Goal: Task Accomplishment & Management: Use online tool/utility

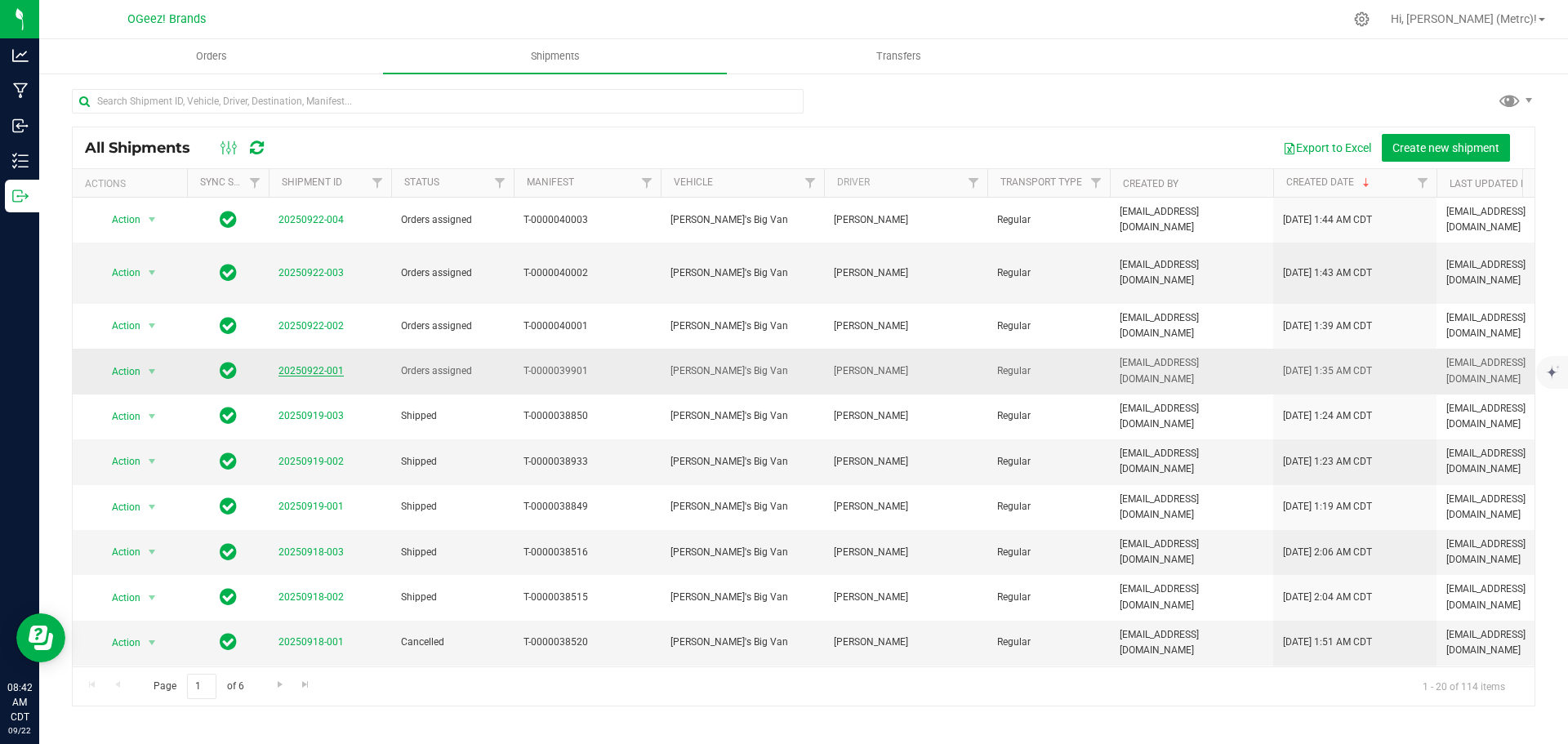
click at [316, 365] on link "20250922-001" at bounding box center [312, 371] width 65 height 12
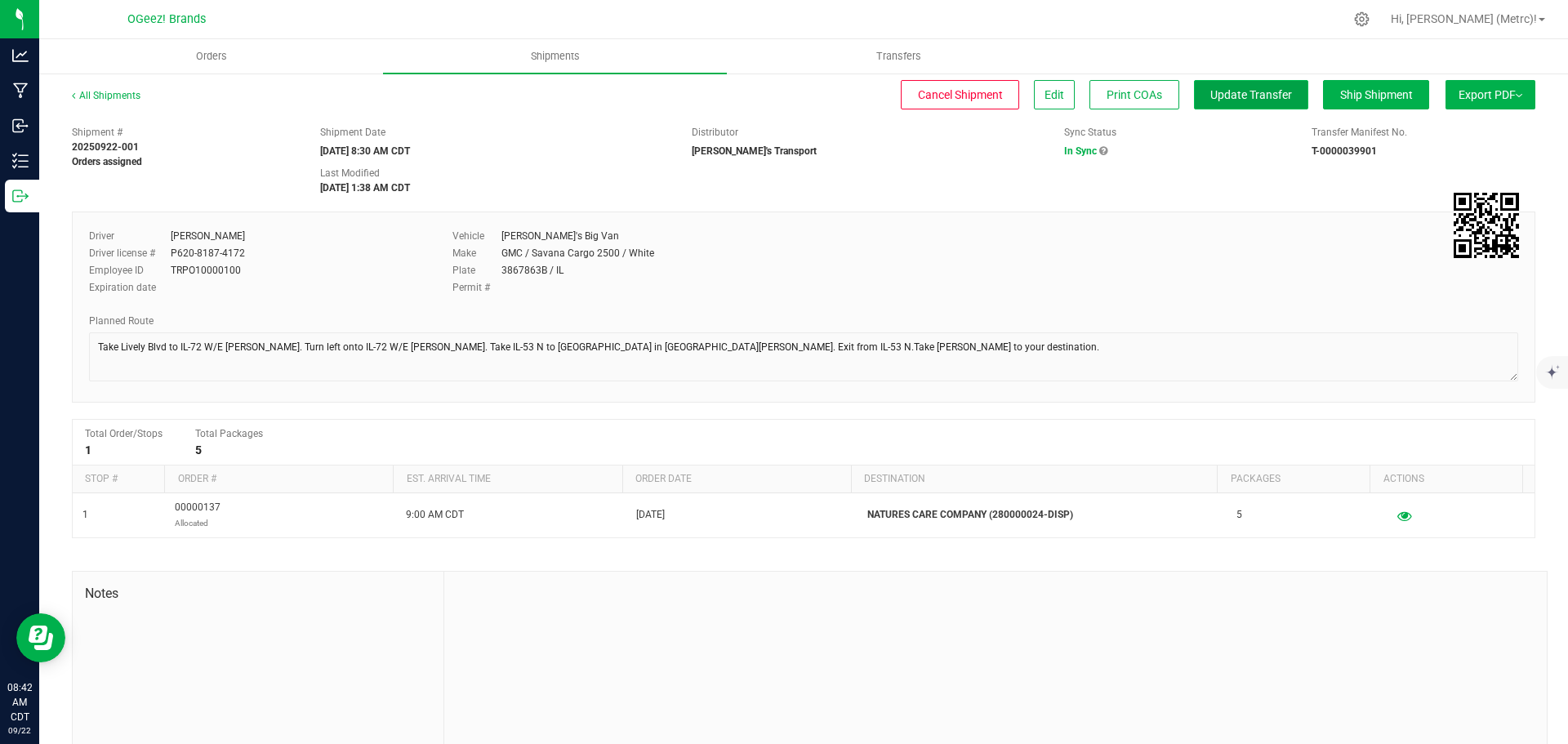
click at [1273, 96] on span "Update Transfer" at bounding box center [1251, 94] width 82 height 13
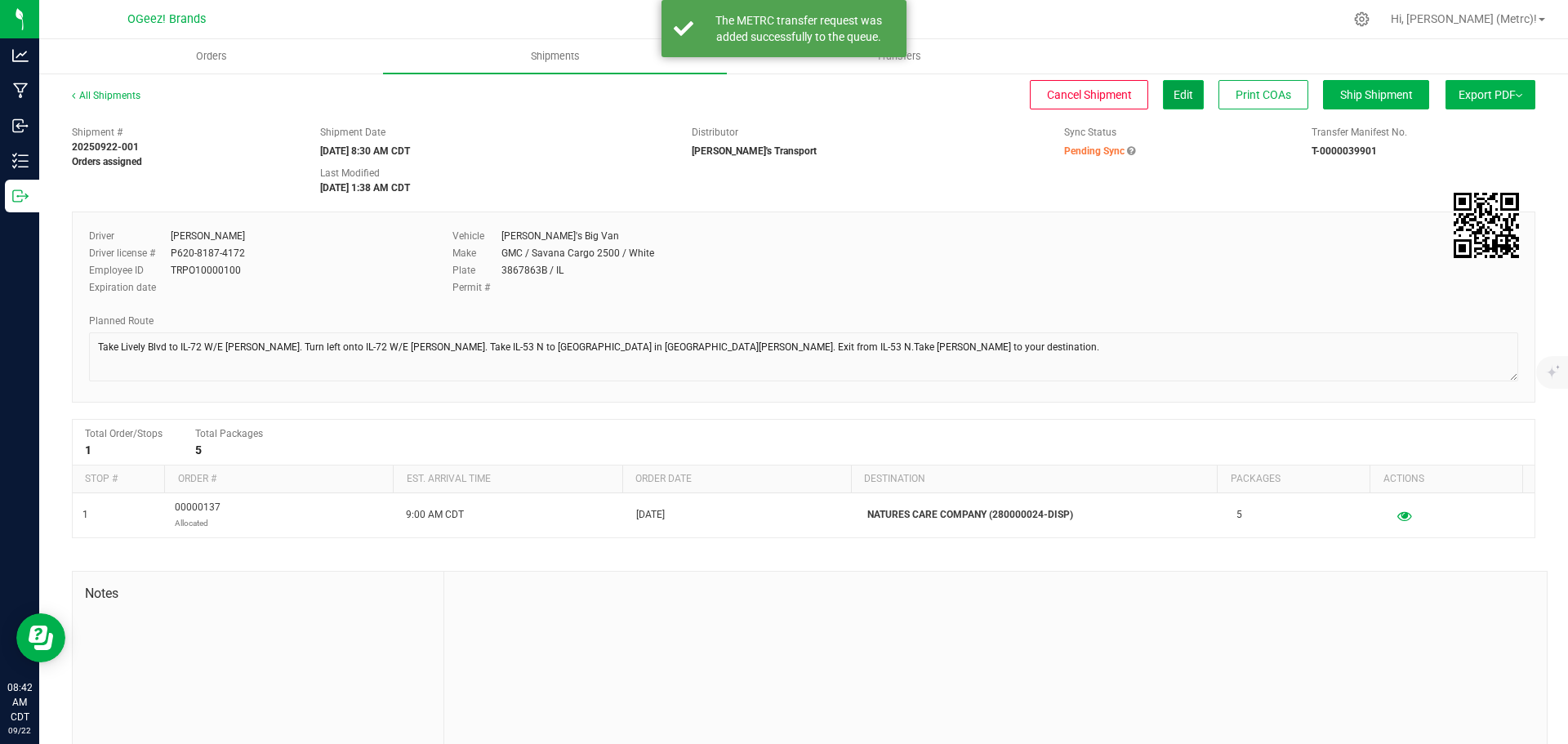
click at [1167, 102] on button "Edit" at bounding box center [1183, 95] width 41 height 30
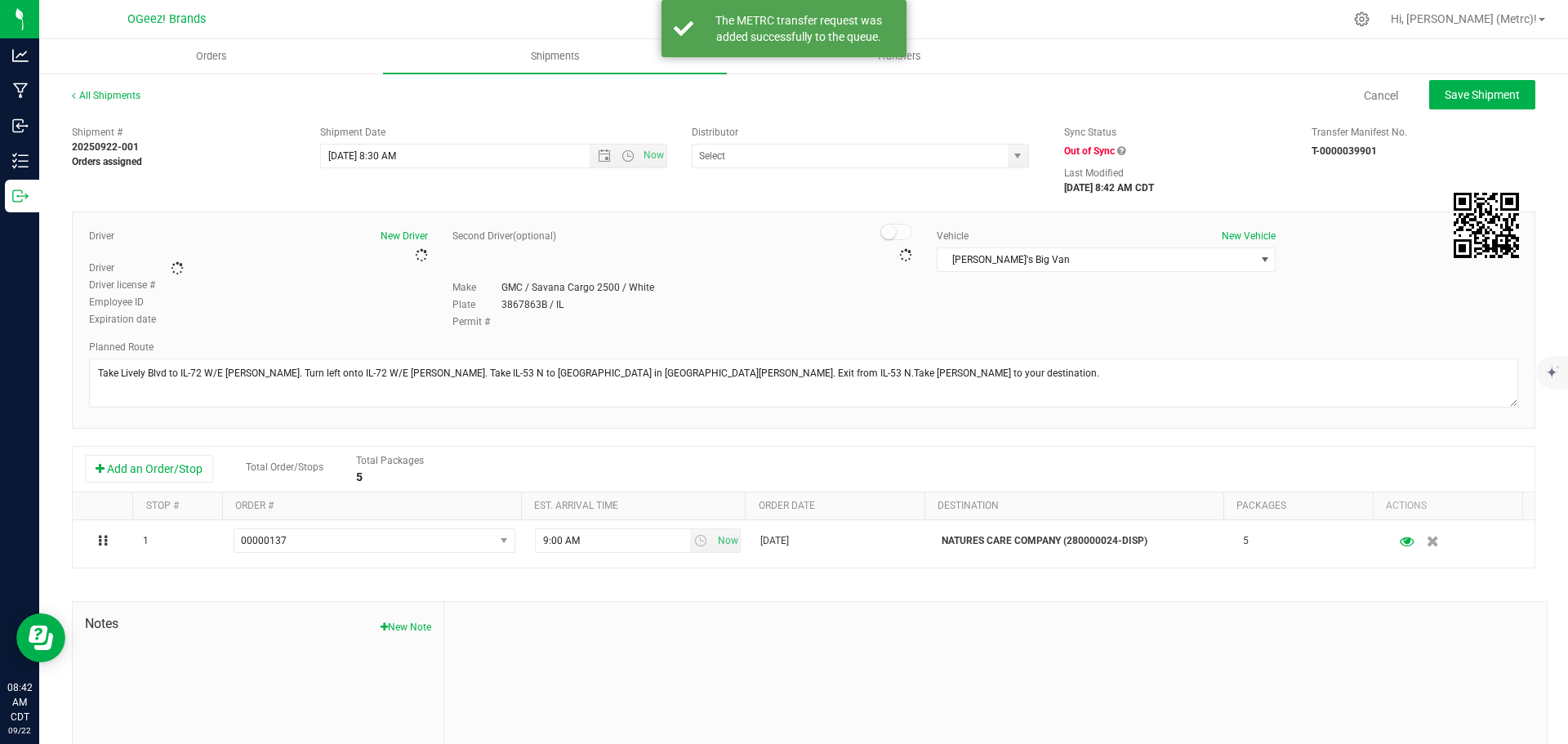
type input "[PERSON_NAME]'s Transport"
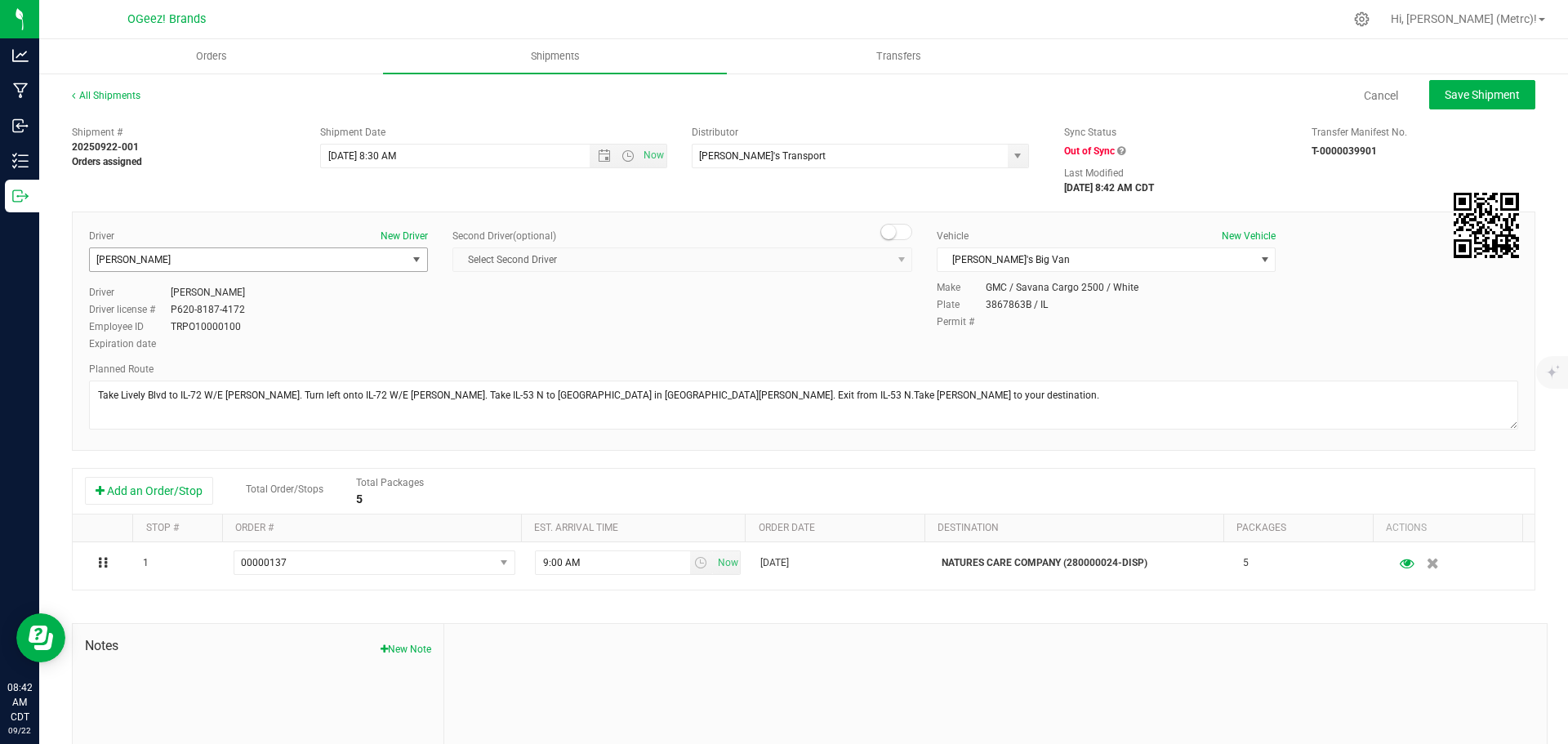
click at [339, 262] on span "[PERSON_NAME]" at bounding box center [248, 259] width 317 height 23
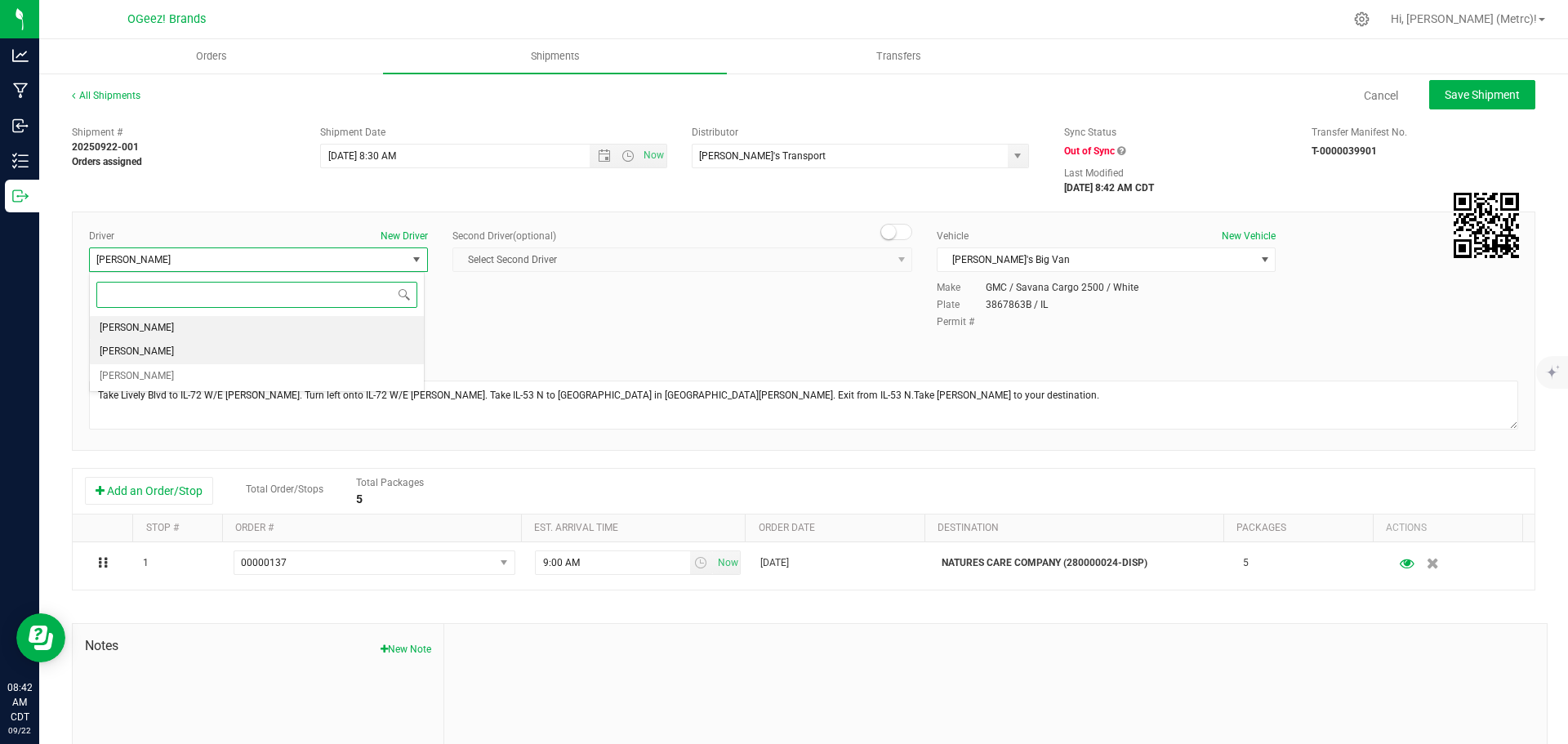
click at [250, 352] on li "[PERSON_NAME]" at bounding box center [257, 351] width 334 height 25
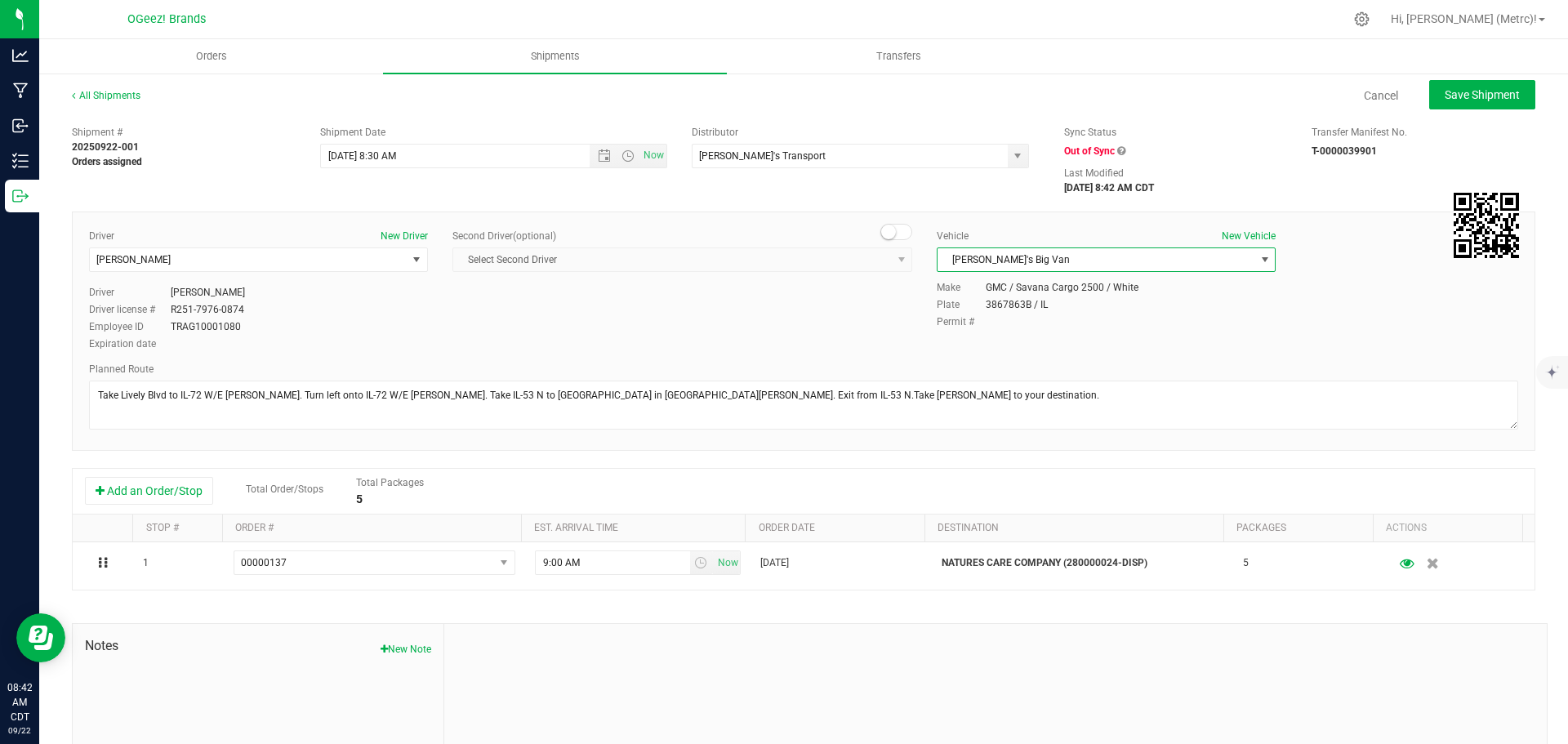
click at [1223, 266] on span "[PERSON_NAME]'s Big Van" at bounding box center [1096, 259] width 317 height 23
click at [1033, 317] on li "[PERSON_NAME]" at bounding box center [1098, 312] width 334 height 25
click at [1472, 90] on span "Save Shipment" at bounding box center [1483, 94] width 75 height 13
type input "[DATE] 1:30 PM"
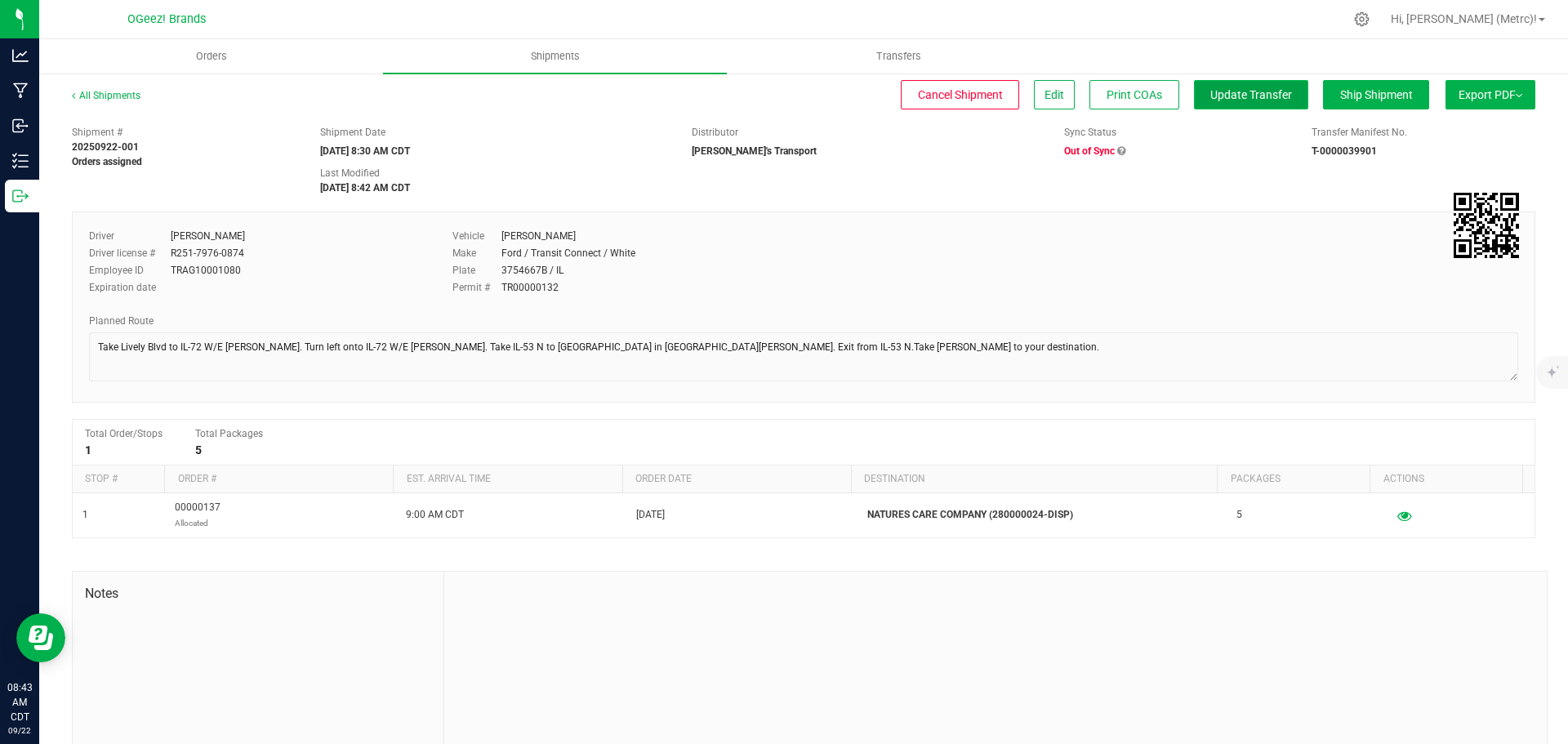
click at [1249, 95] on span "Update Transfer" at bounding box center [1251, 94] width 82 height 13
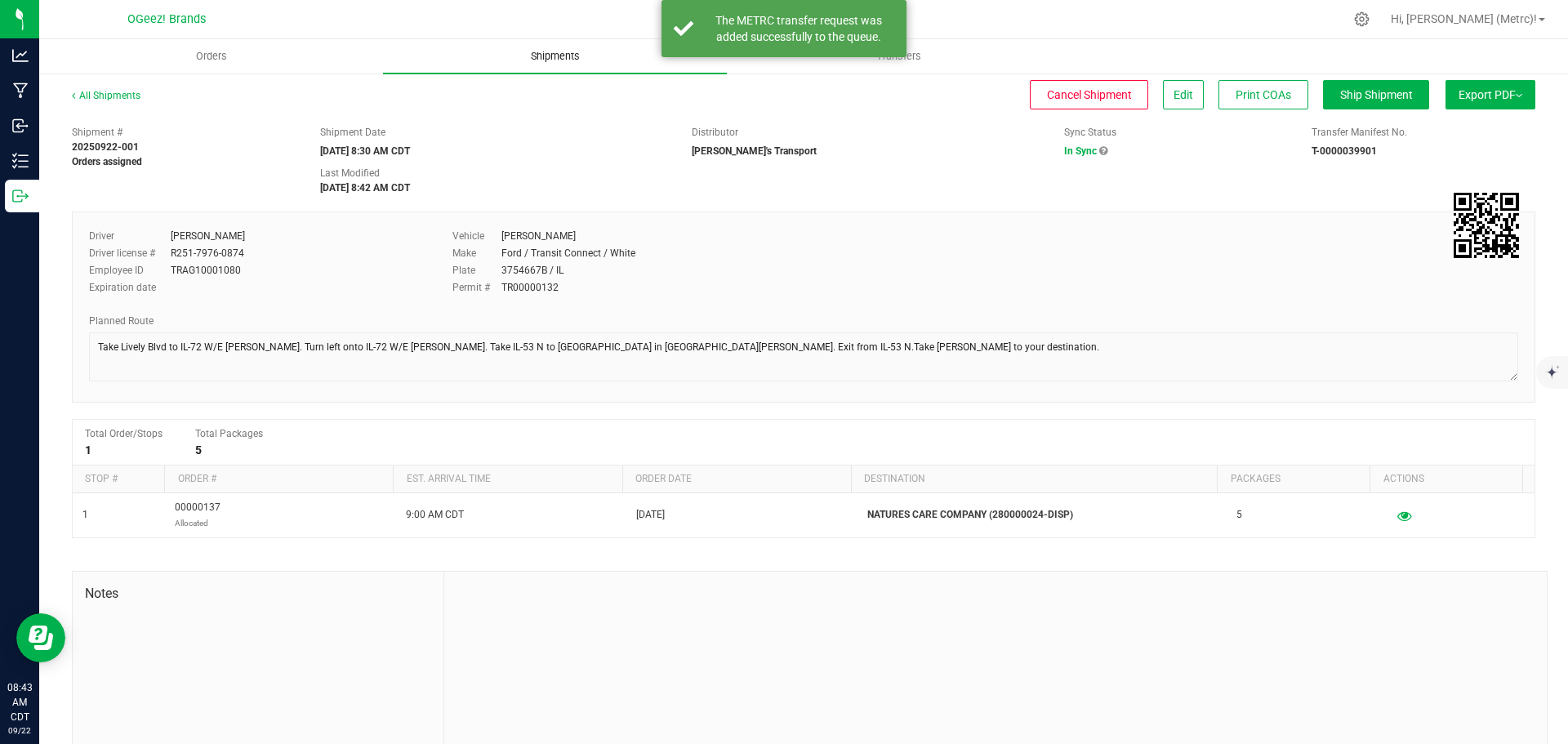
click at [557, 50] on span "Shipments" at bounding box center [555, 56] width 93 height 15
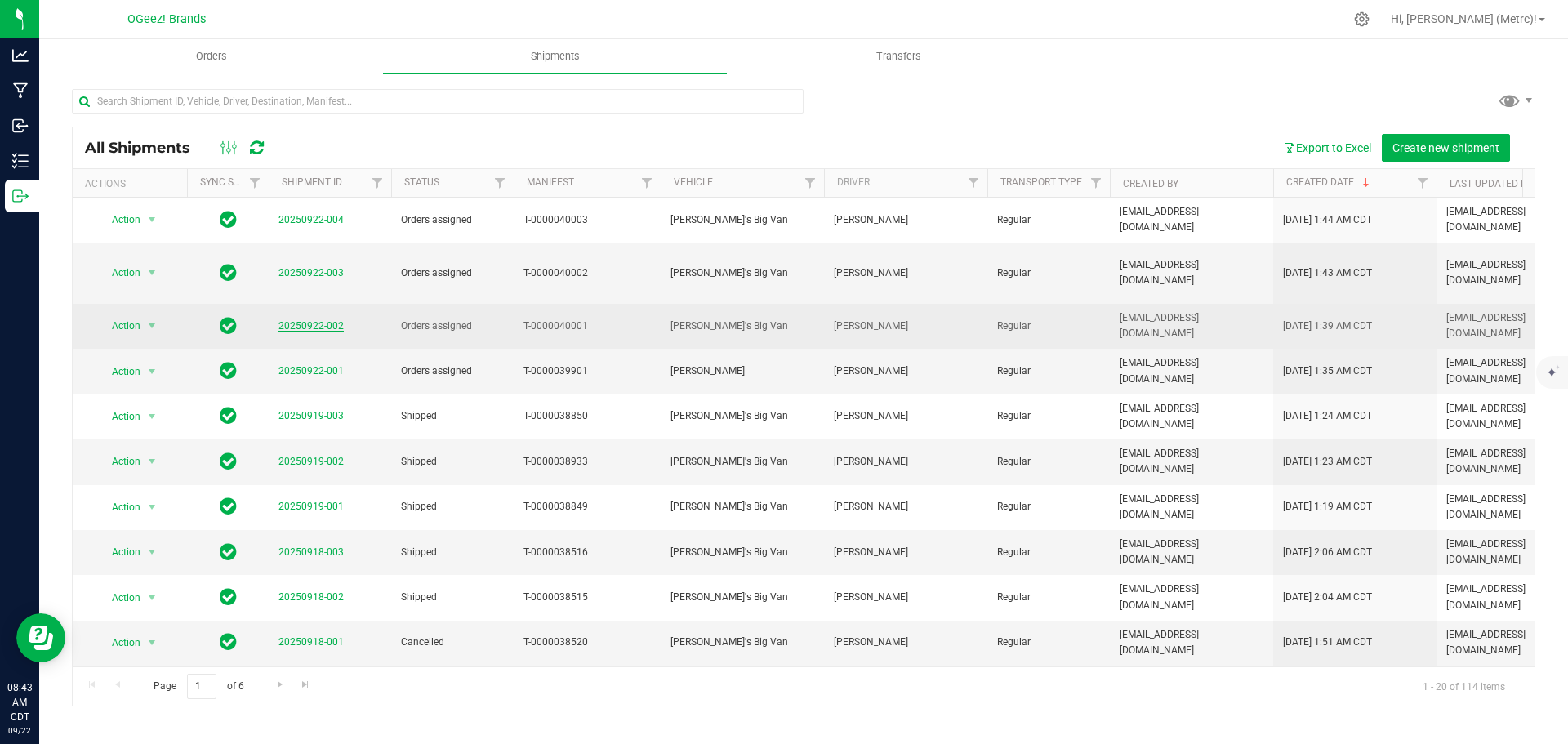
click at [326, 321] on link "20250922-002" at bounding box center [312, 326] width 65 height 12
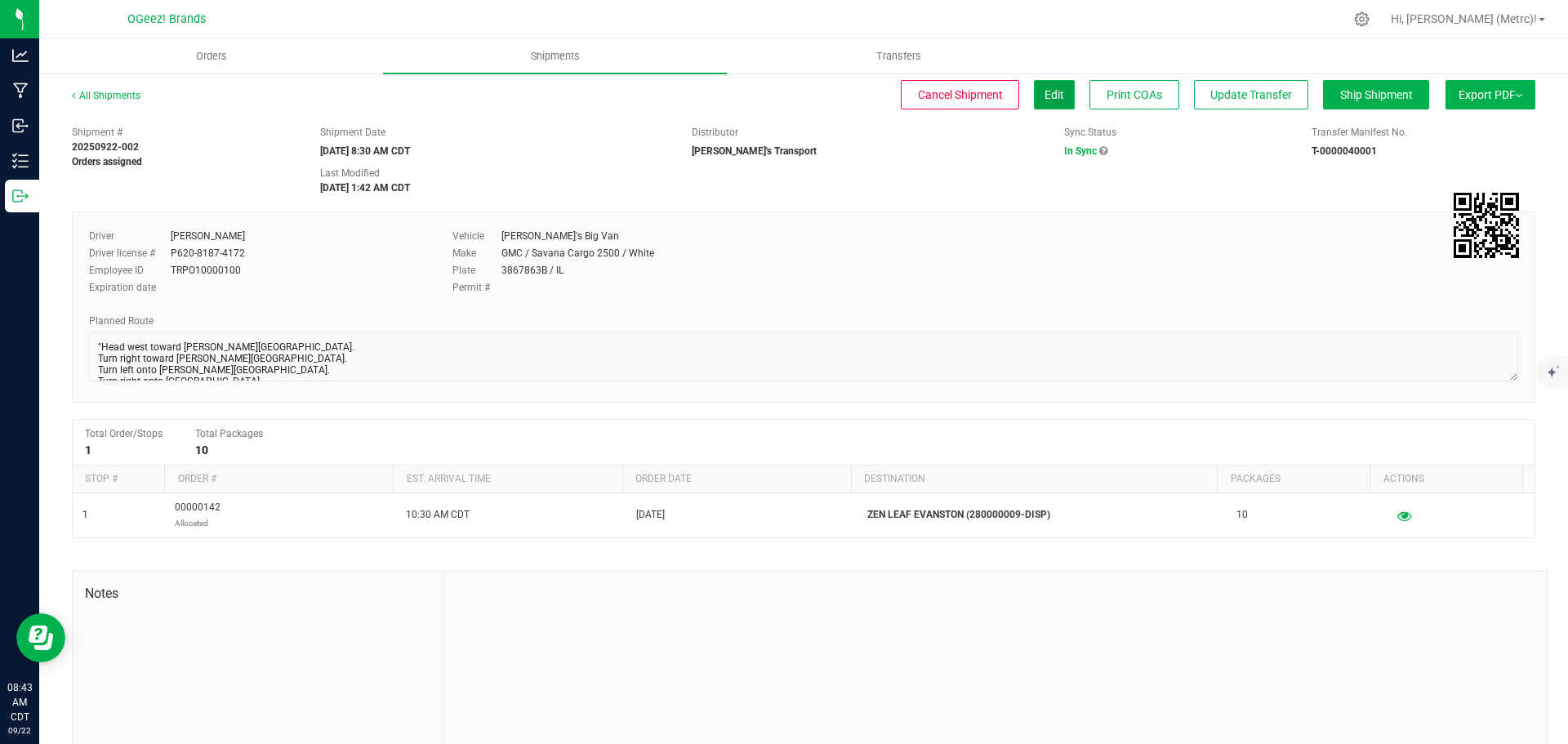
click at [1045, 97] on span "Edit" at bounding box center [1055, 94] width 20 height 13
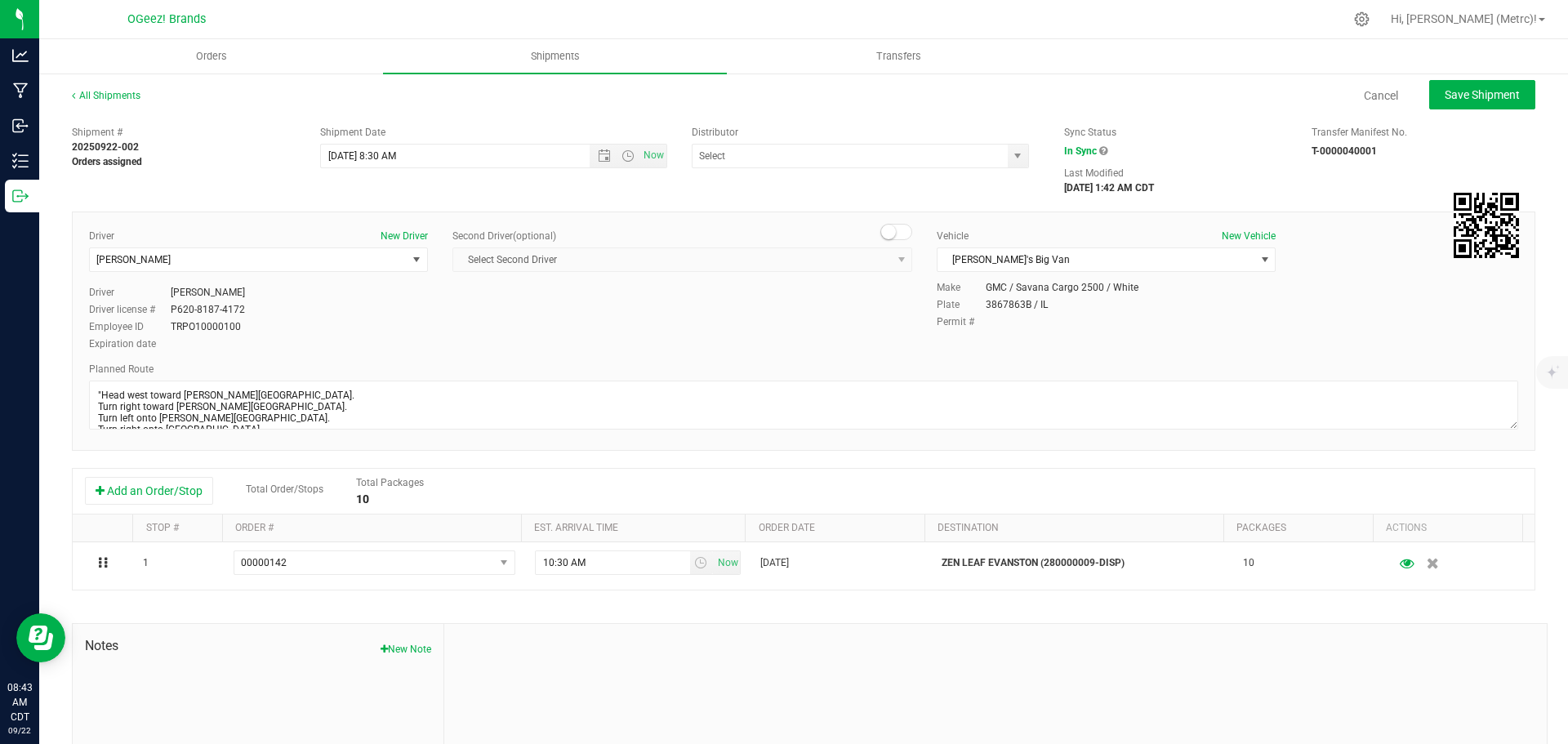
type input "[PERSON_NAME]'s Transport"
click at [413, 252] on span "select" at bounding box center [416, 259] width 21 height 23
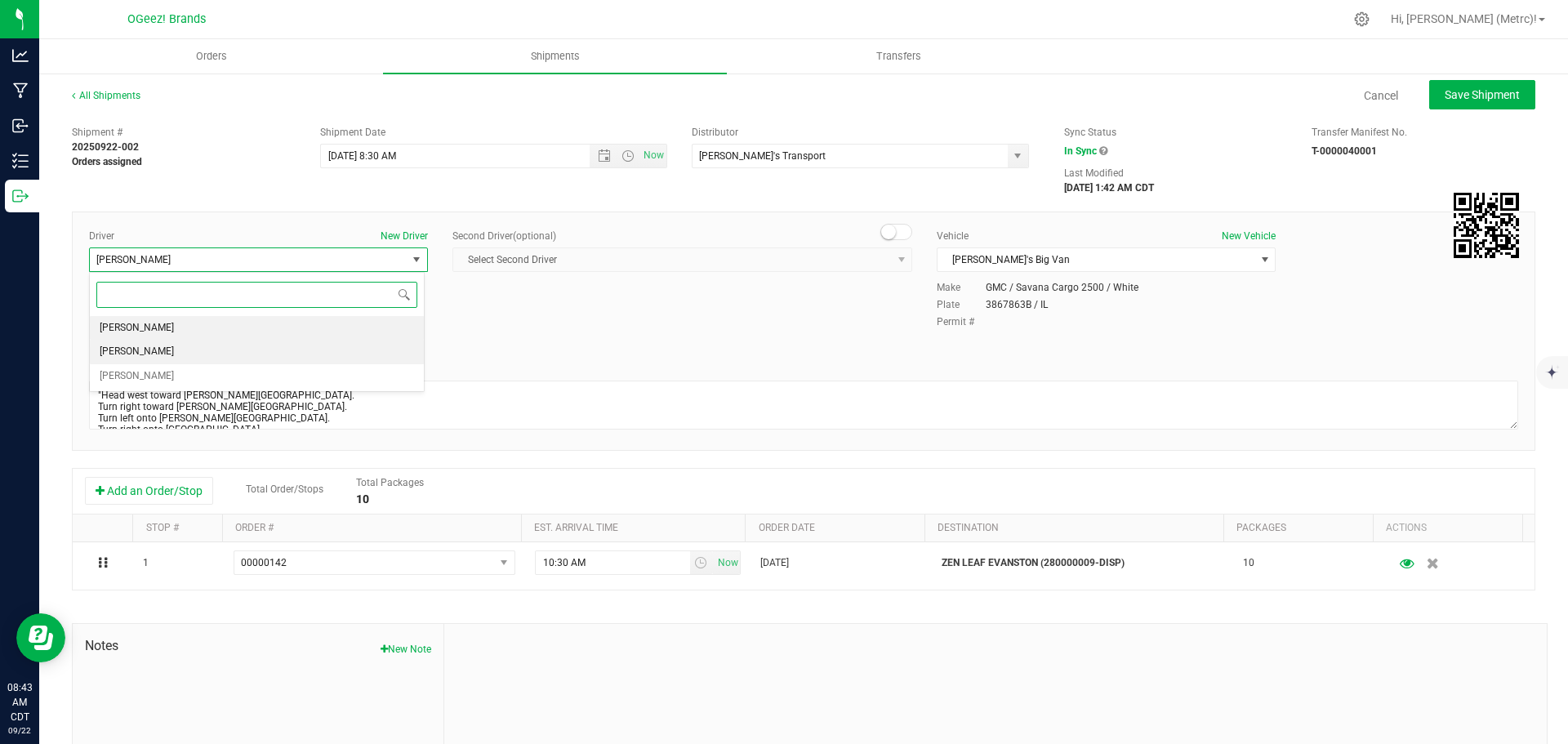
click at [312, 347] on li "[PERSON_NAME]" at bounding box center [257, 351] width 334 height 25
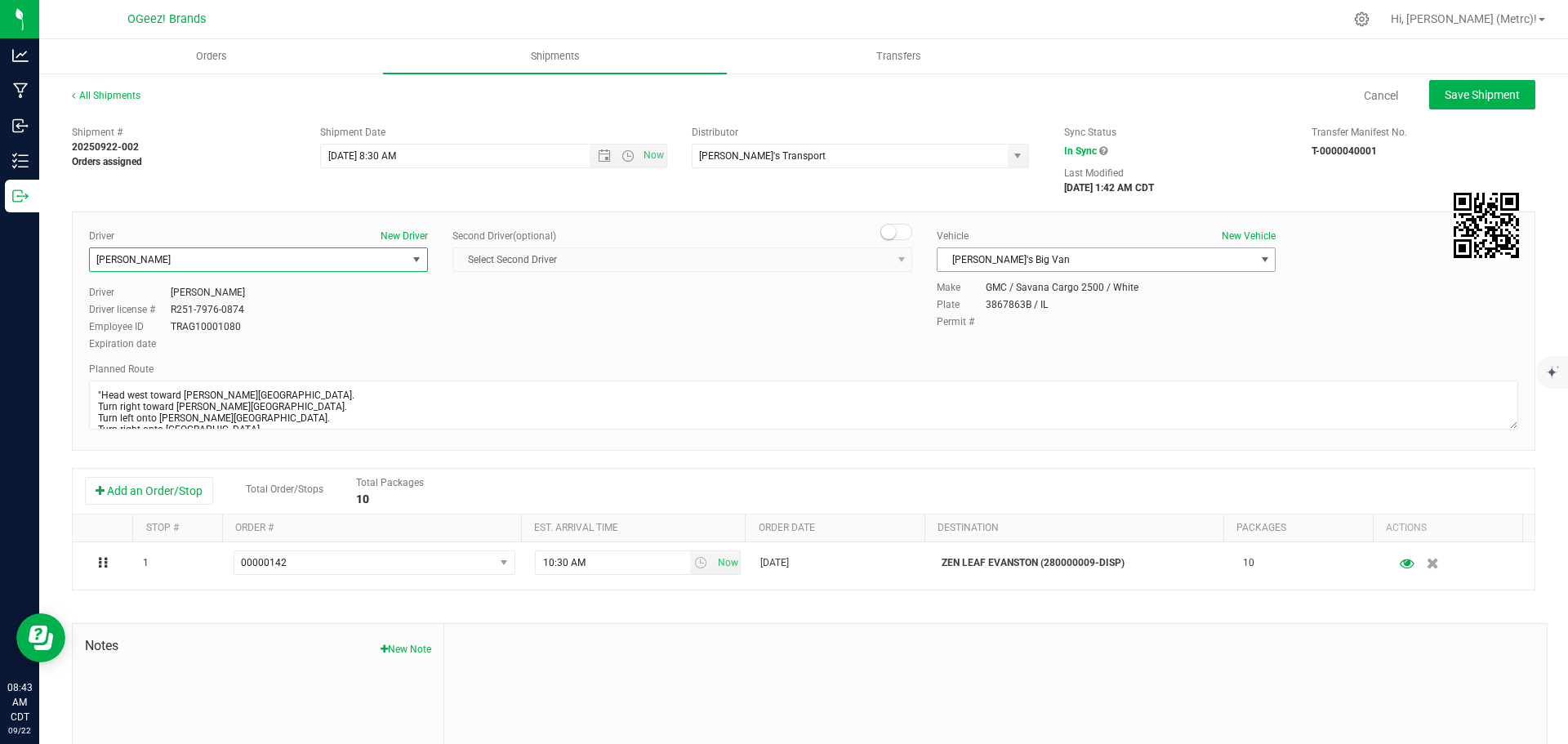
click at [1254, 266] on span "select" at bounding box center [1264, 259] width 21 height 23
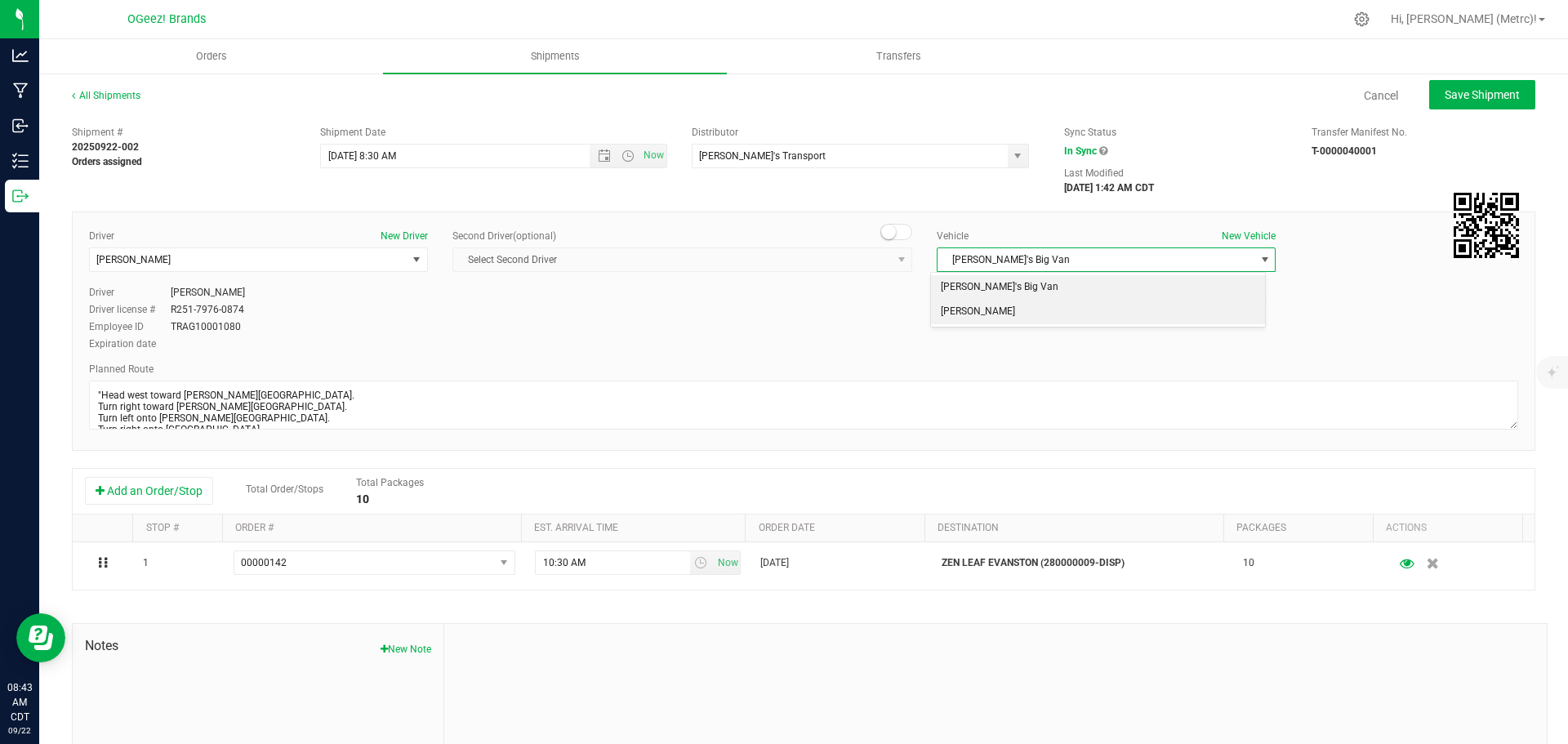
click at [1026, 310] on li "[PERSON_NAME]" at bounding box center [1098, 312] width 334 height 25
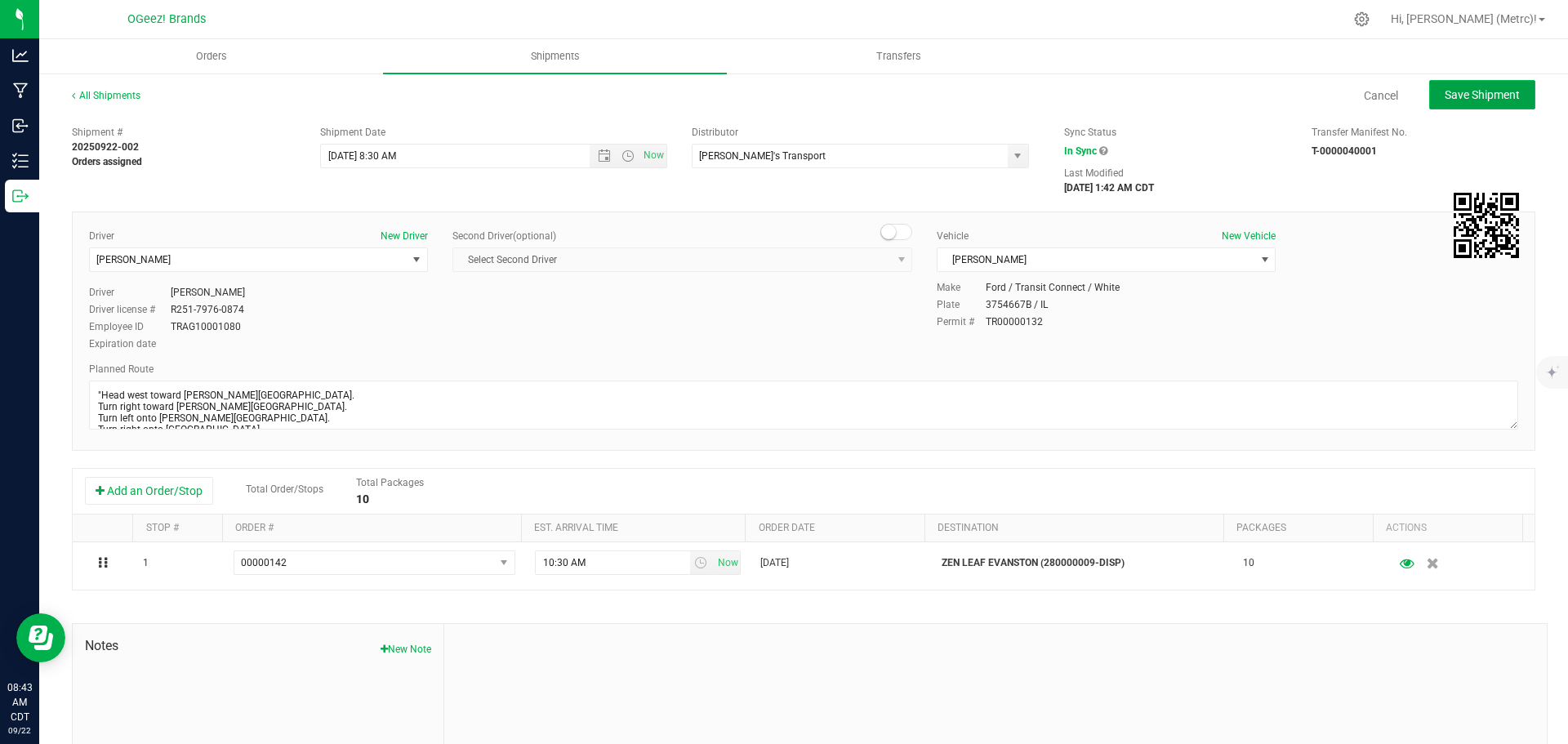
click at [1454, 90] on span "Save Shipment" at bounding box center [1483, 94] width 75 height 13
type input "[DATE] 1:30 PM"
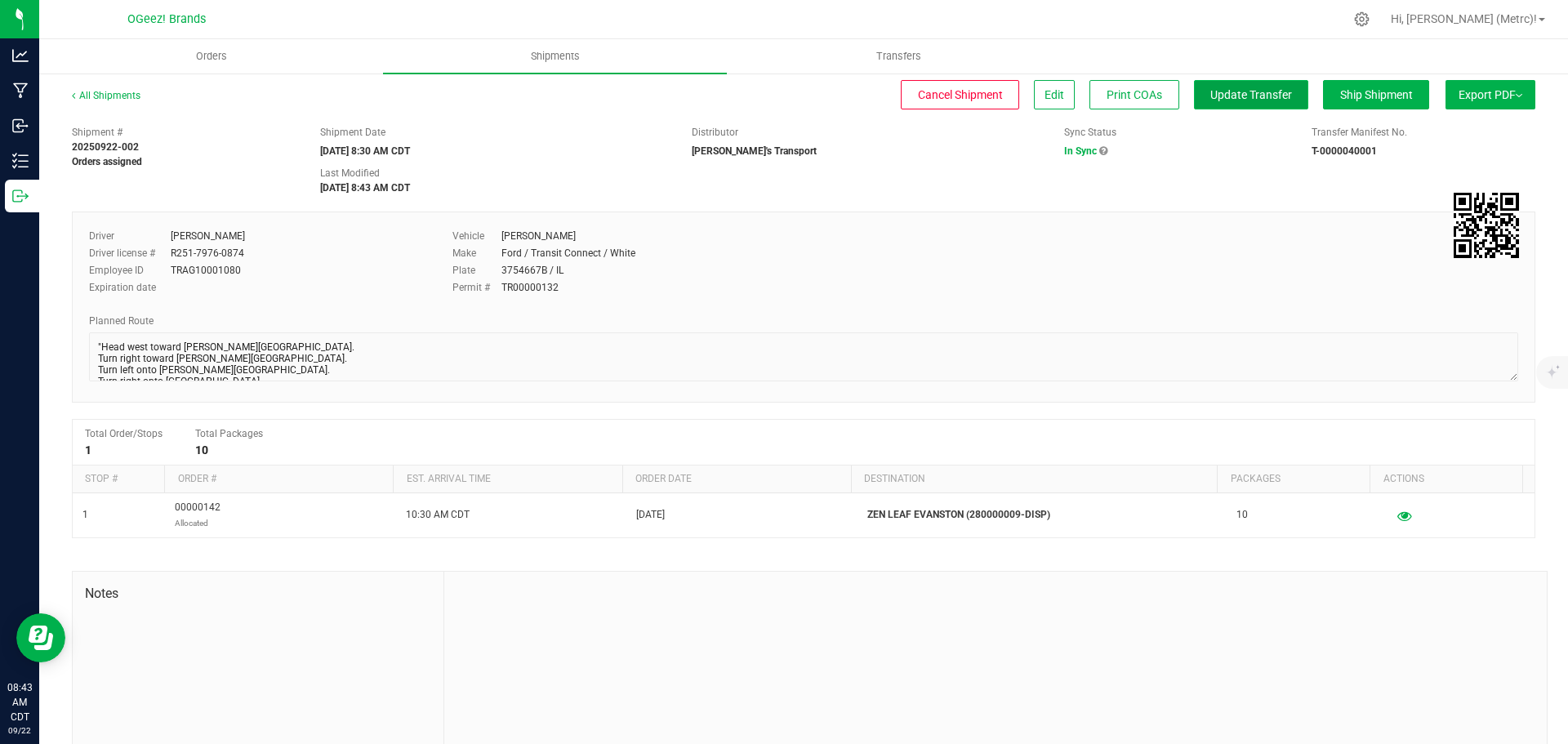
click at [1211, 101] on span "Update Transfer" at bounding box center [1251, 94] width 82 height 13
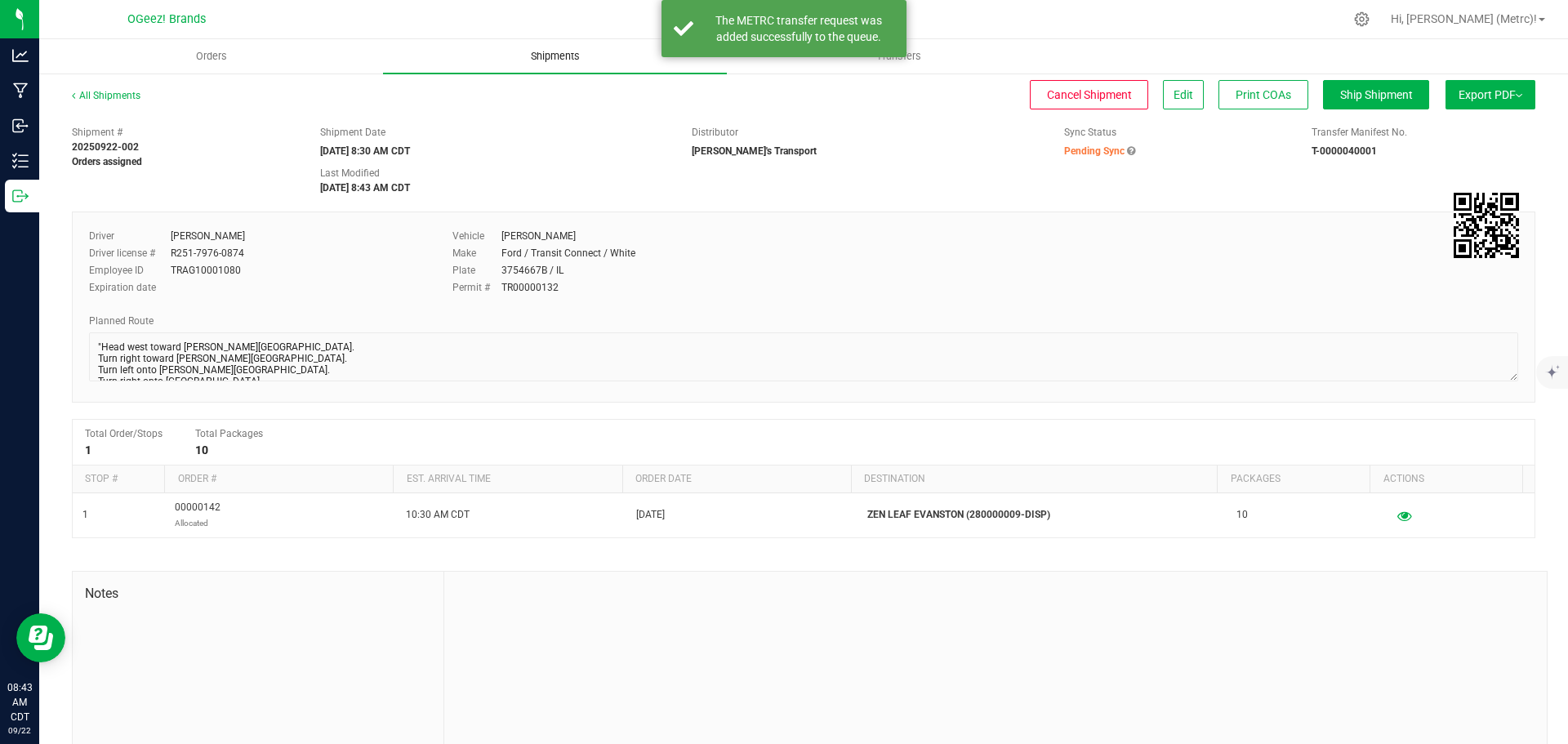
click at [570, 63] on uib-tab-heading "Shipments" at bounding box center [555, 56] width 344 height 35
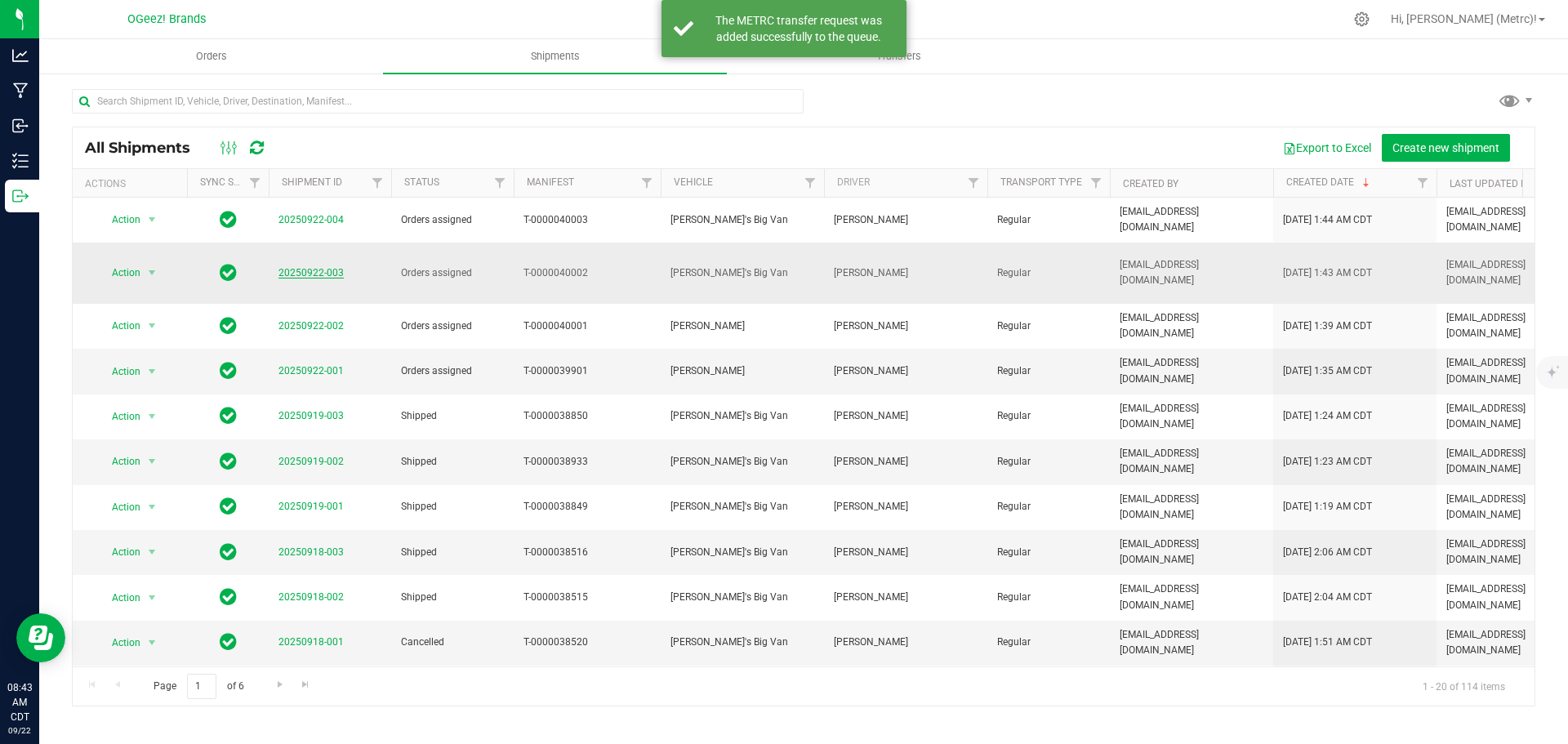
click at [294, 267] on link "20250922-003" at bounding box center [312, 273] width 65 height 12
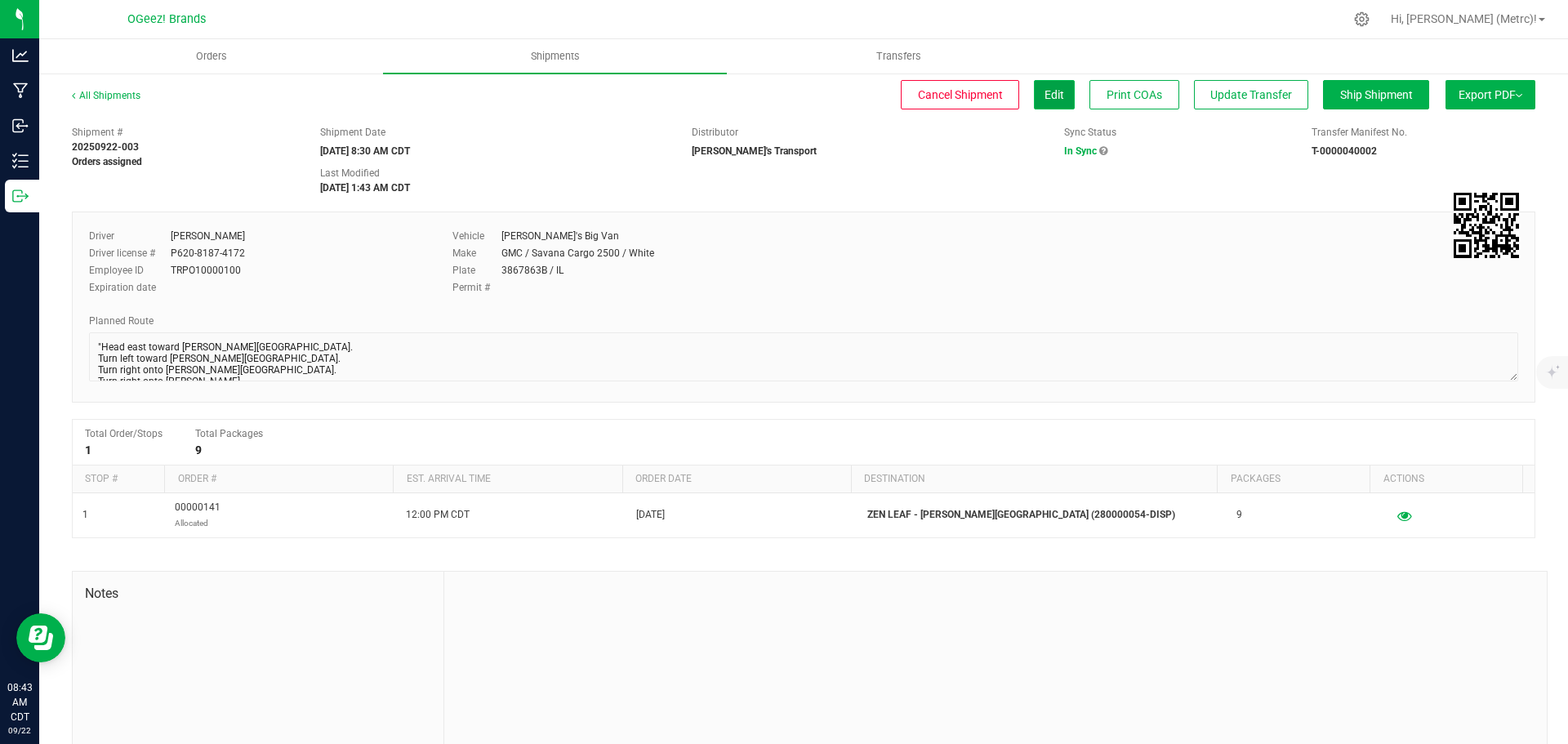
click at [1047, 102] on button "Edit" at bounding box center [1054, 95] width 41 height 30
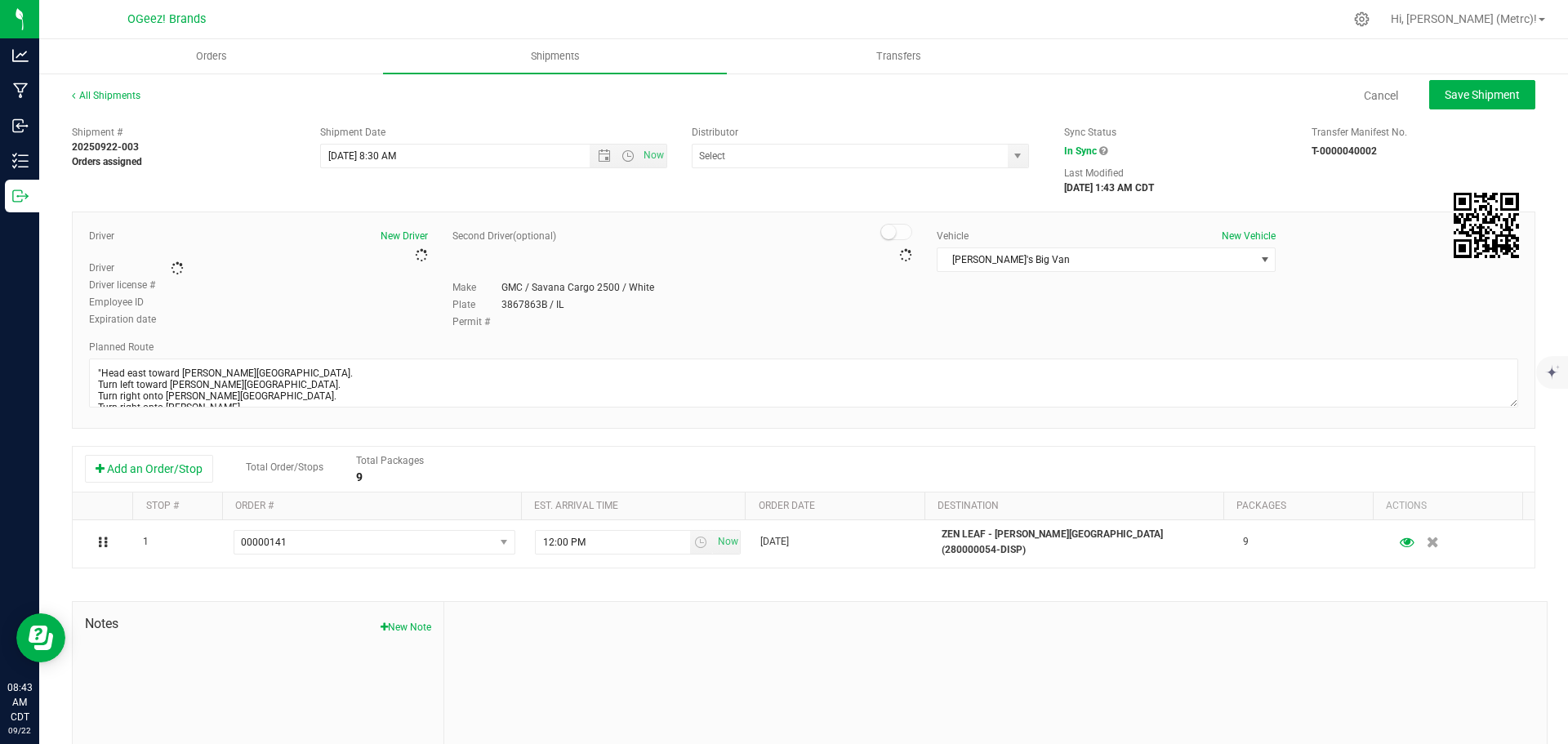
type input "[PERSON_NAME]'s Transport"
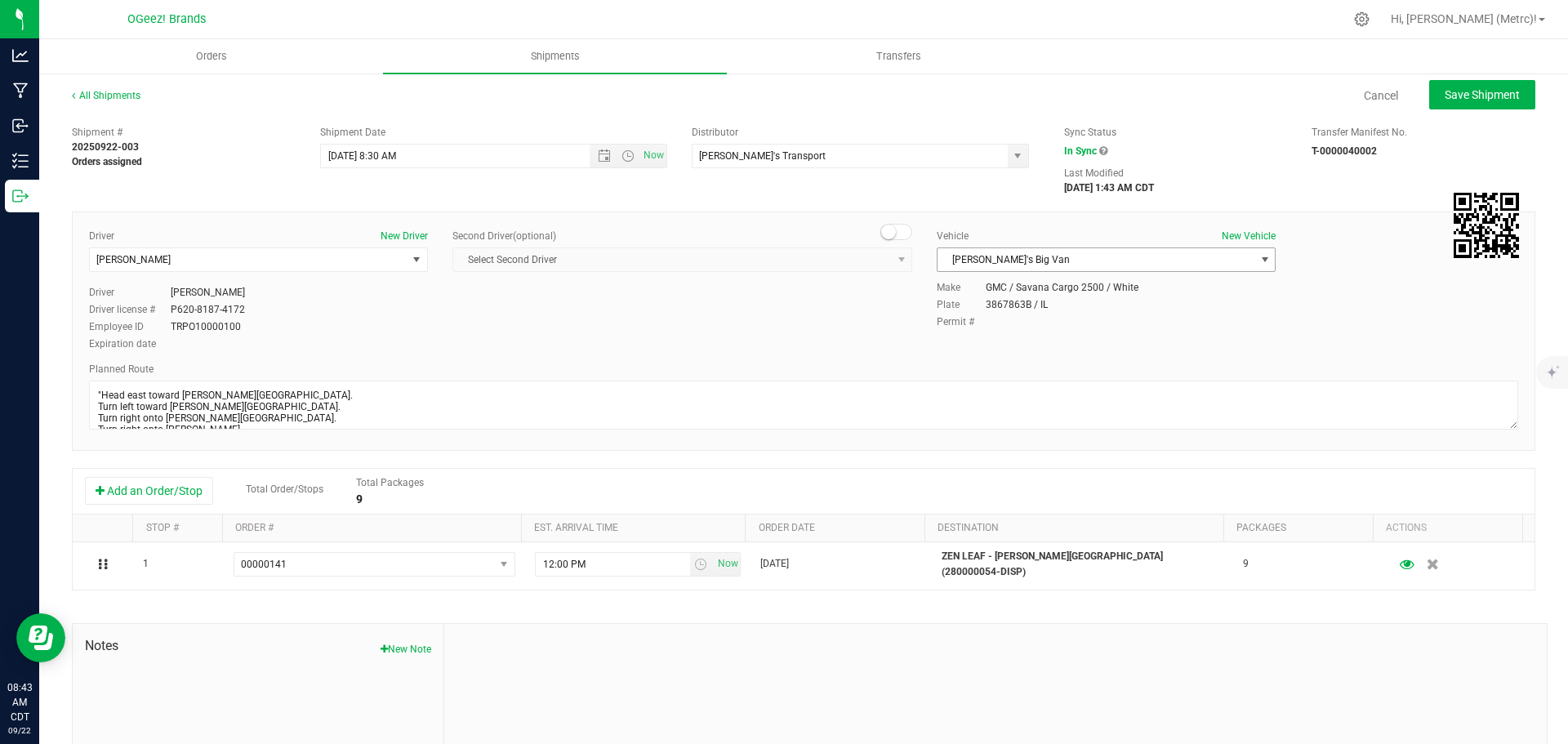
click at [1254, 257] on span "select" at bounding box center [1264, 259] width 21 height 23
click at [1044, 314] on li "[PERSON_NAME]" at bounding box center [1098, 312] width 334 height 25
click at [345, 255] on span "[PERSON_NAME]" at bounding box center [248, 259] width 317 height 23
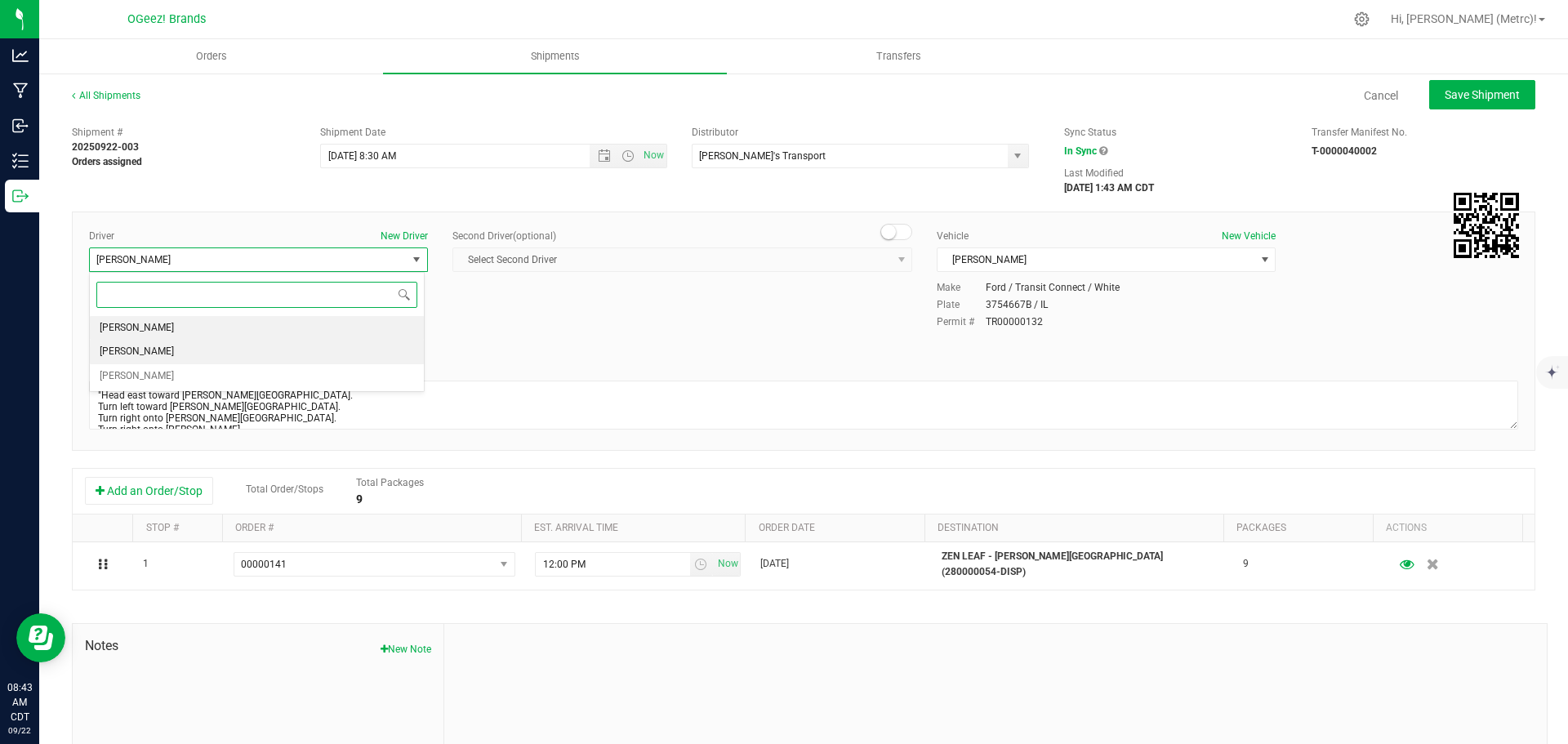
click at [186, 358] on li "[PERSON_NAME]" at bounding box center [257, 351] width 334 height 25
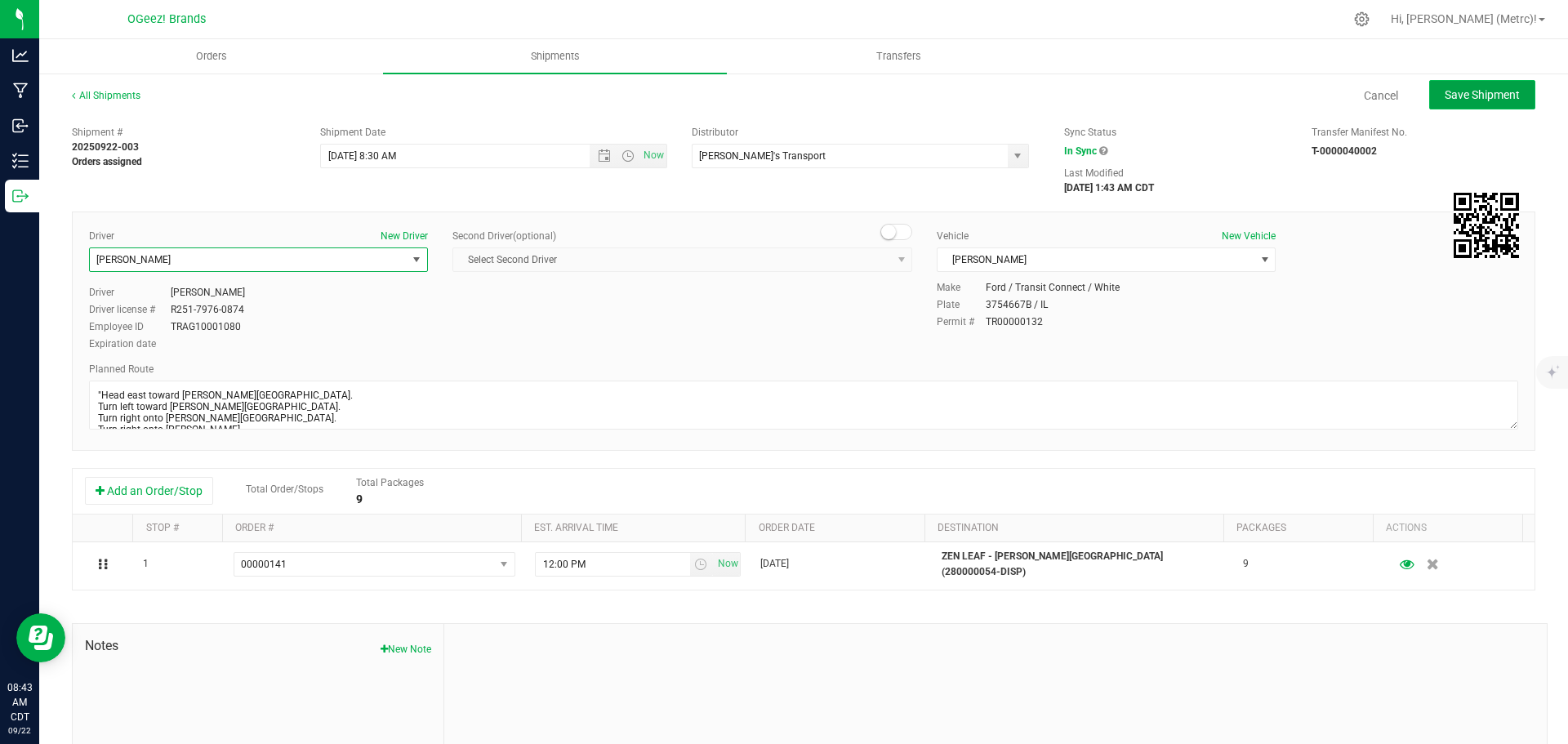
click at [1472, 95] on span "Save Shipment" at bounding box center [1483, 94] width 75 height 13
type input "[DATE] 1:30 PM"
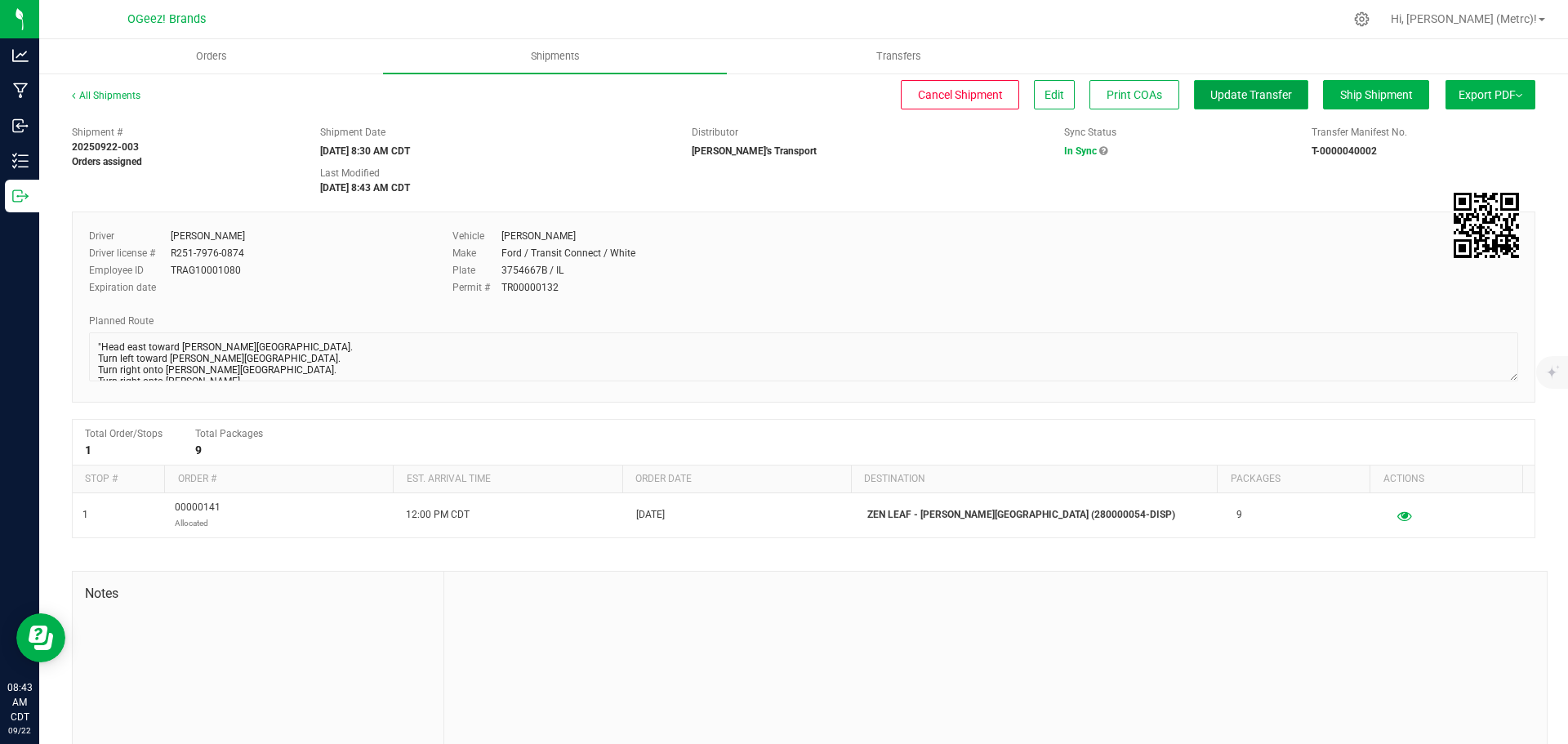
click at [1232, 88] on span "Update Transfer" at bounding box center [1251, 94] width 82 height 13
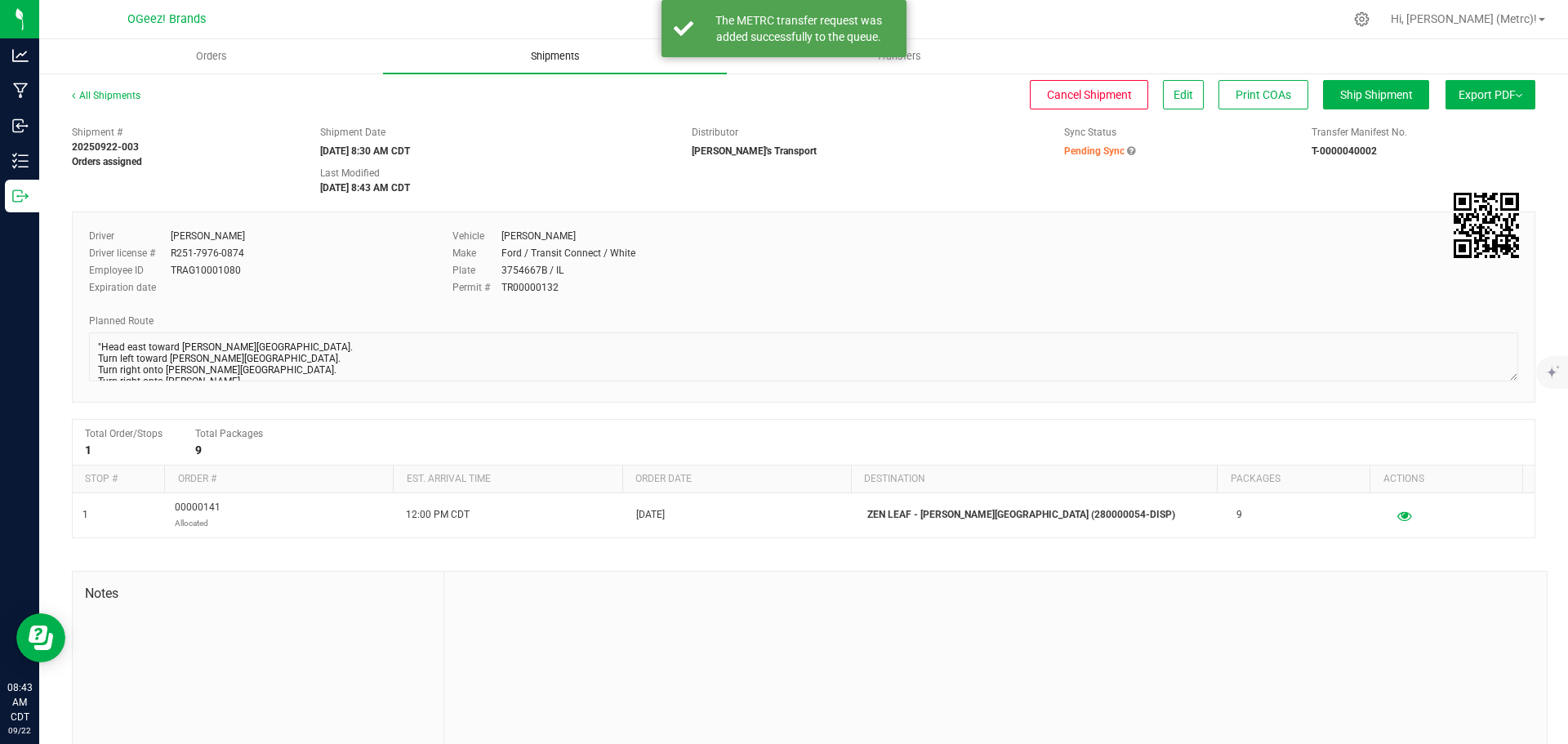
click at [561, 55] on span "Shipments" at bounding box center [555, 56] width 93 height 15
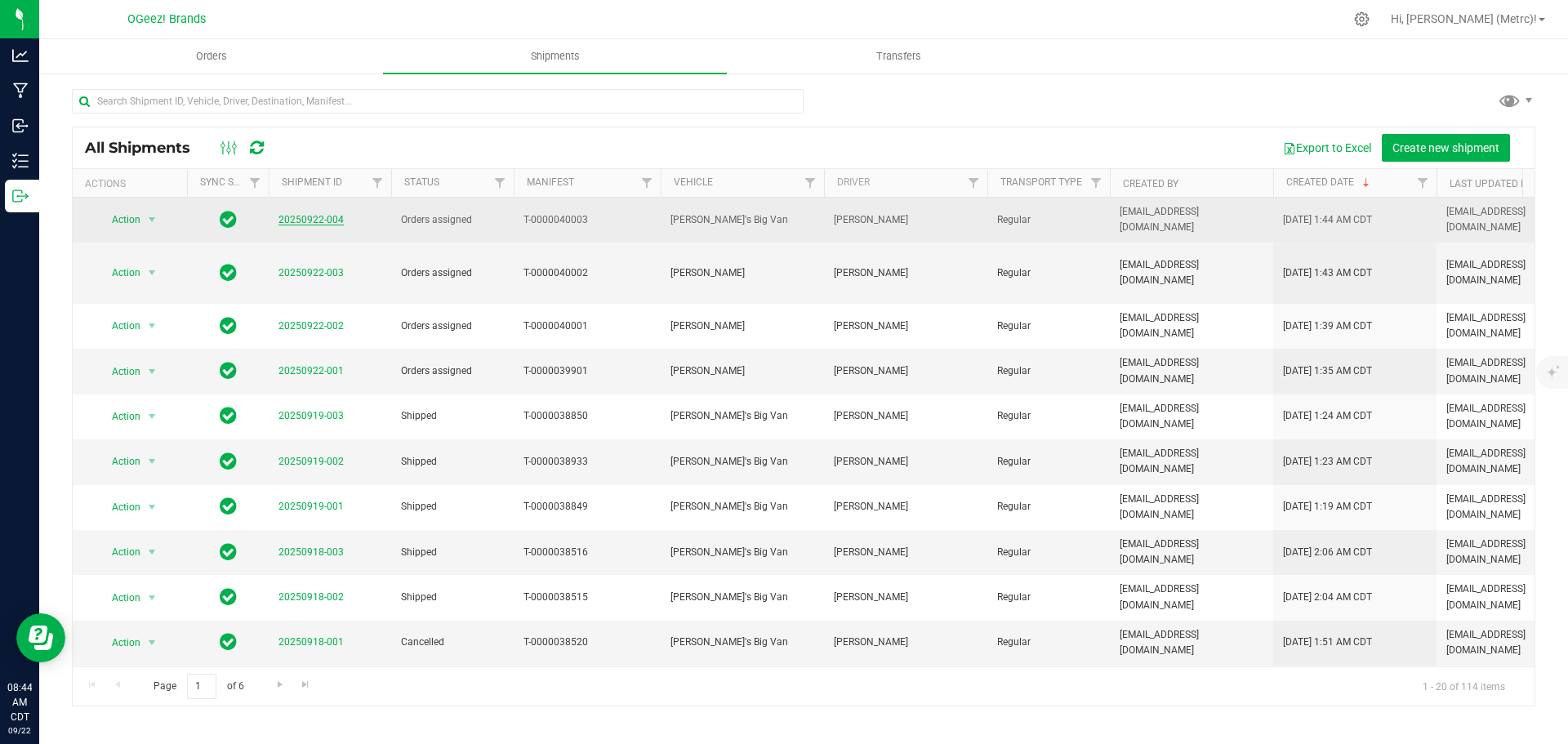
click at [302, 214] on link "20250922-004" at bounding box center [312, 220] width 65 height 12
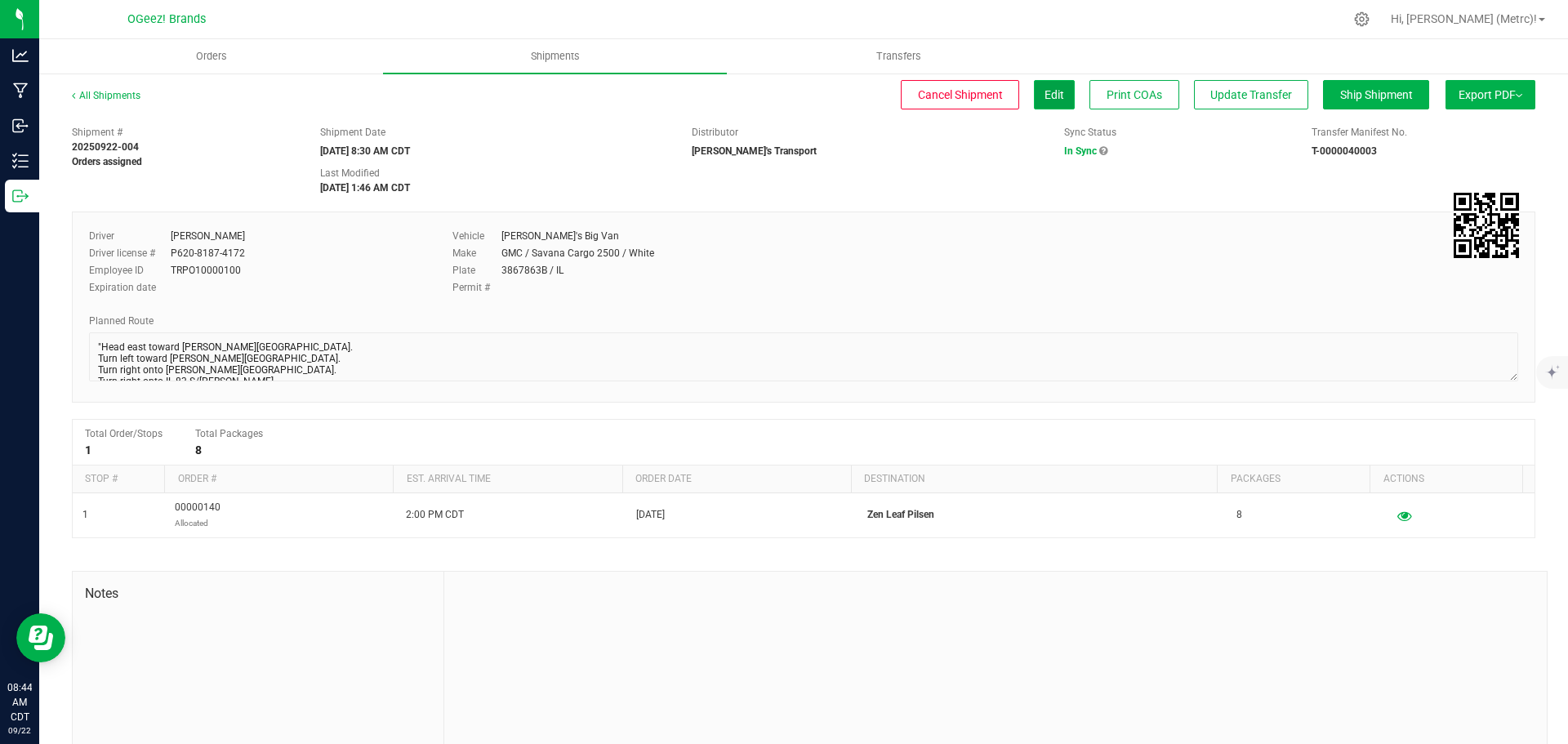
click at [1045, 95] on span "Edit" at bounding box center [1055, 94] width 20 height 13
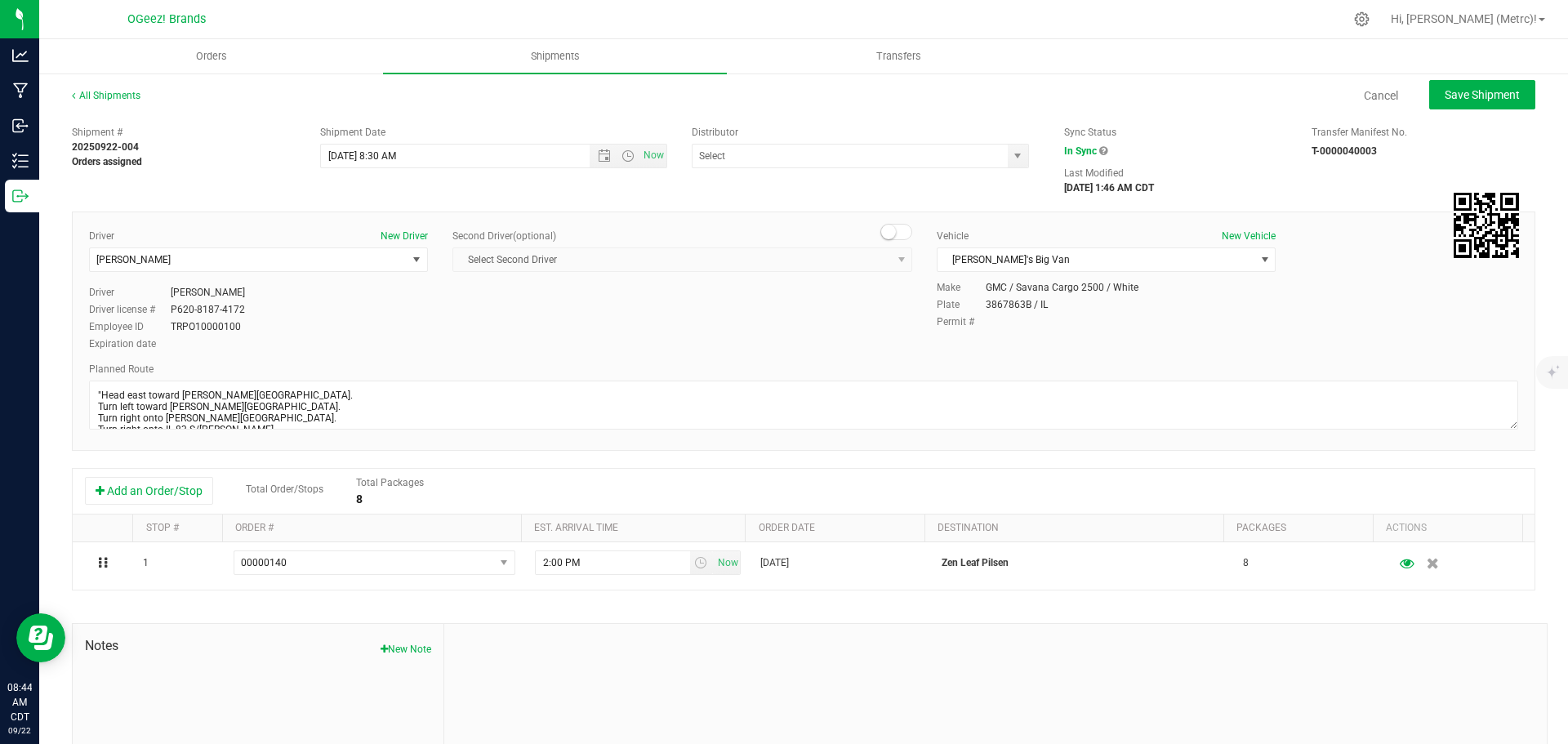
type input "[PERSON_NAME]'s Transport"
click at [286, 257] on span "[PERSON_NAME]" at bounding box center [248, 259] width 317 height 23
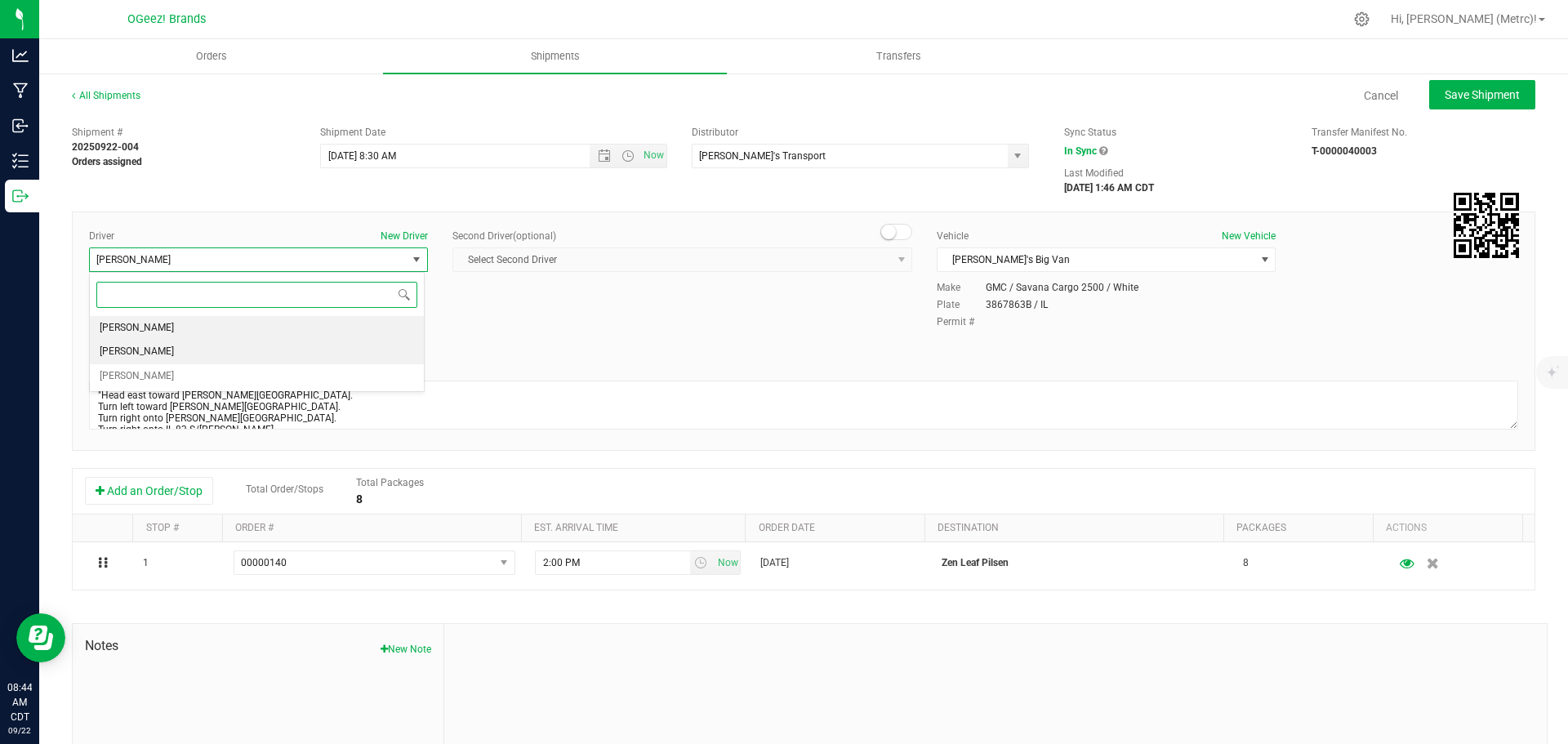
click at [173, 359] on span "[PERSON_NAME]" at bounding box center [137, 351] width 74 height 21
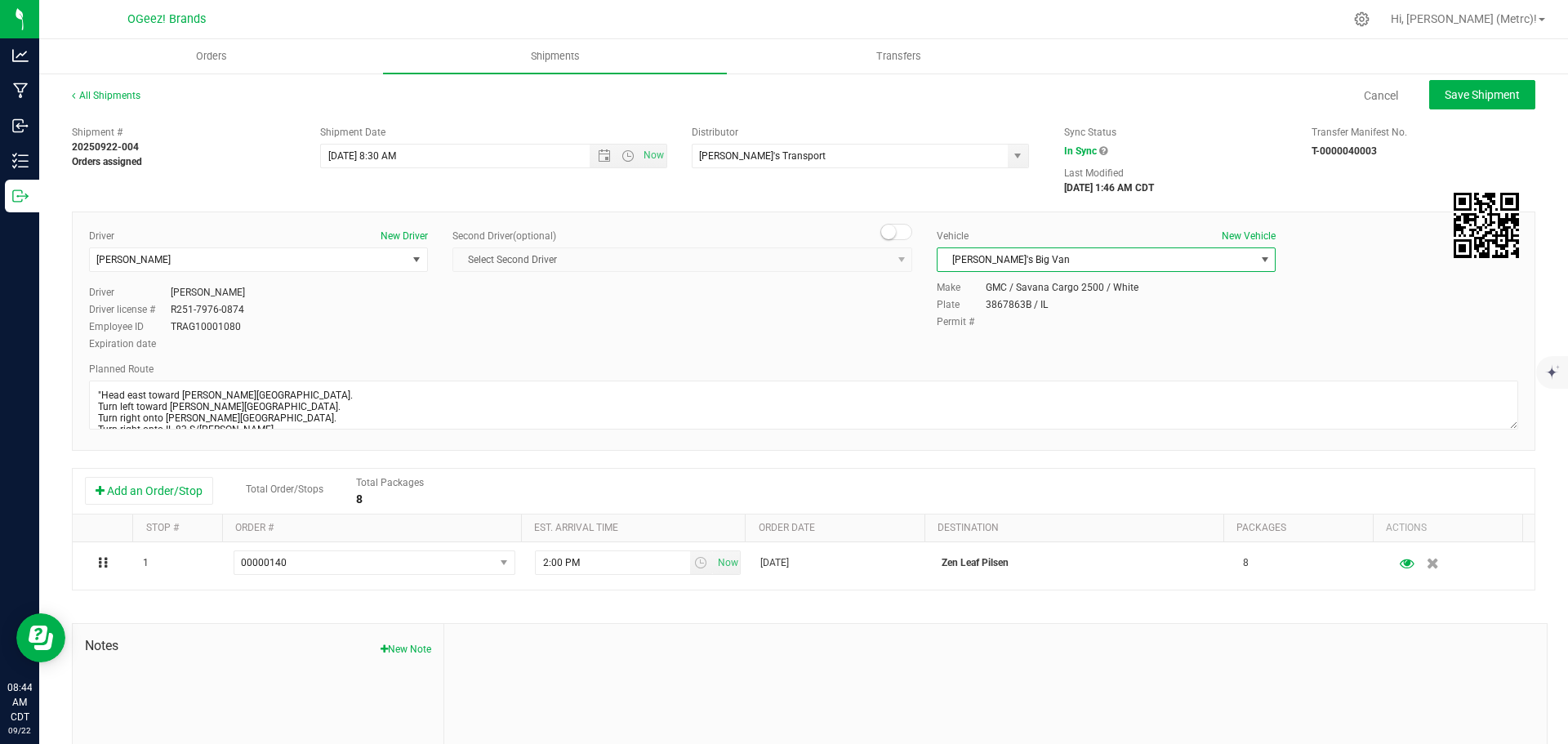
click at [1187, 270] on span "[PERSON_NAME]'s Big Van" at bounding box center [1096, 259] width 317 height 23
click at [1079, 318] on li "[PERSON_NAME]" at bounding box center [1098, 312] width 334 height 25
click at [1462, 92] on span "Save Shipment" at bounding box center [1483, 94] width 75 height 13
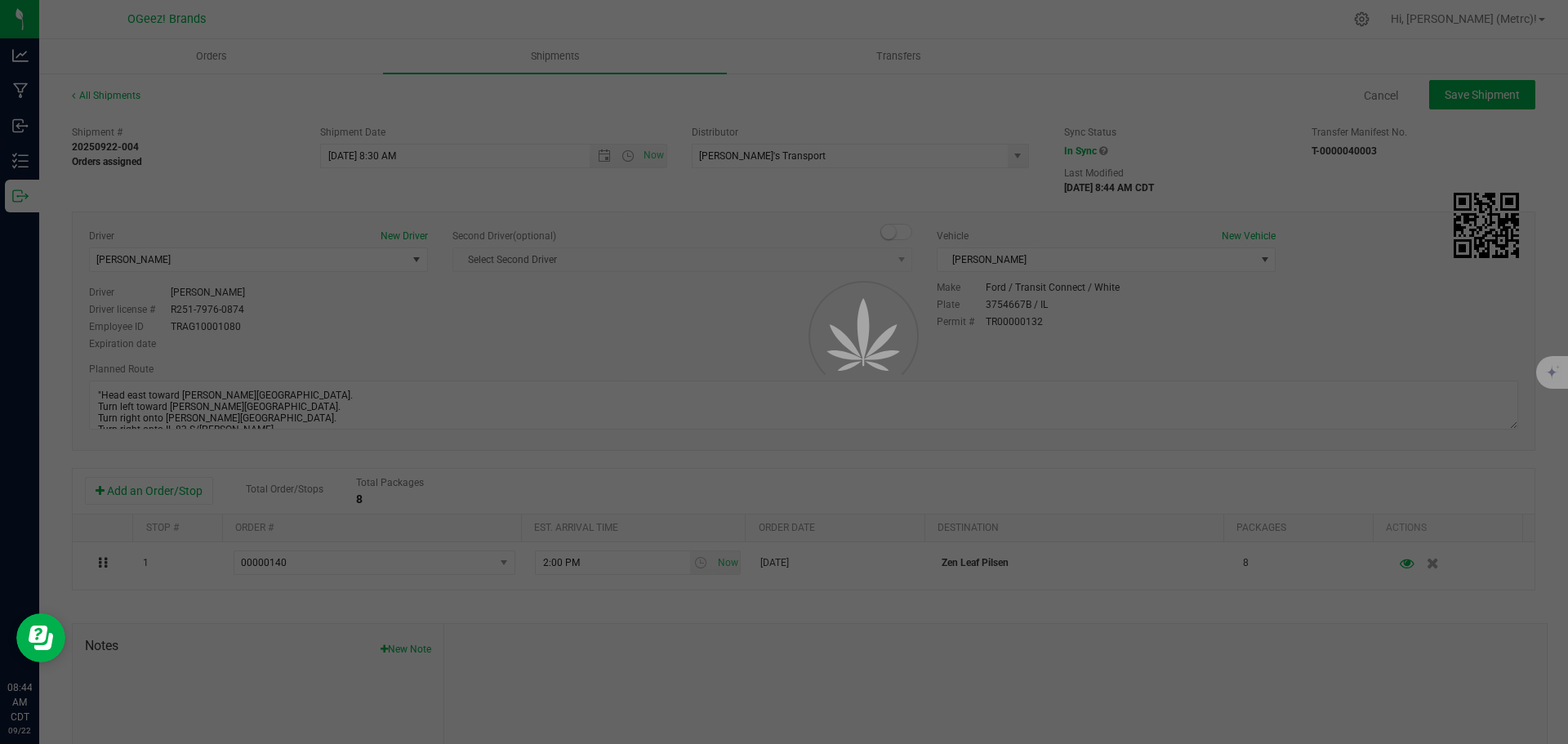
type input "[DATE] 1:30 PM"
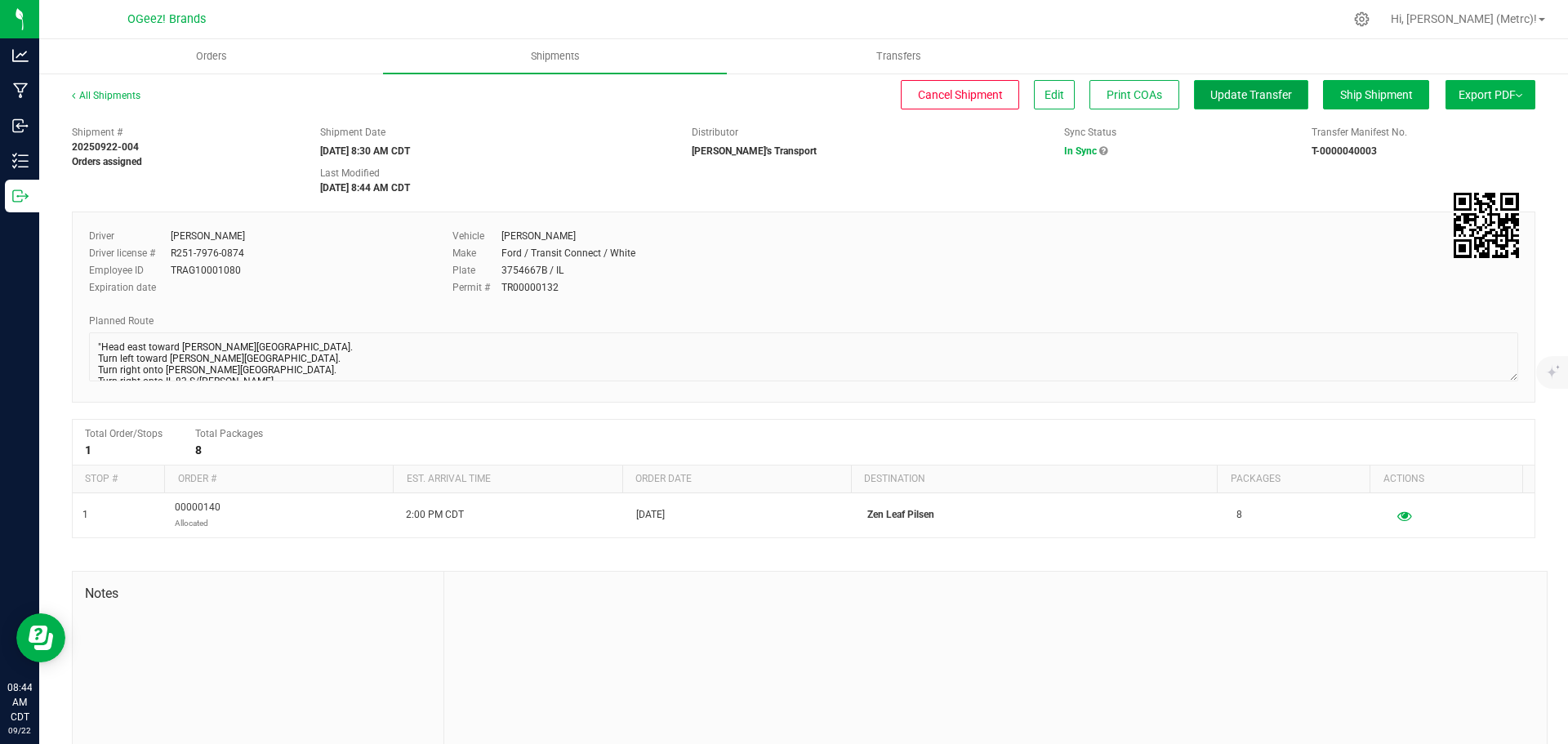
click at [1224, 83] on button "Update Transfer" at bounding box center [1251, 95] width 115 height 30
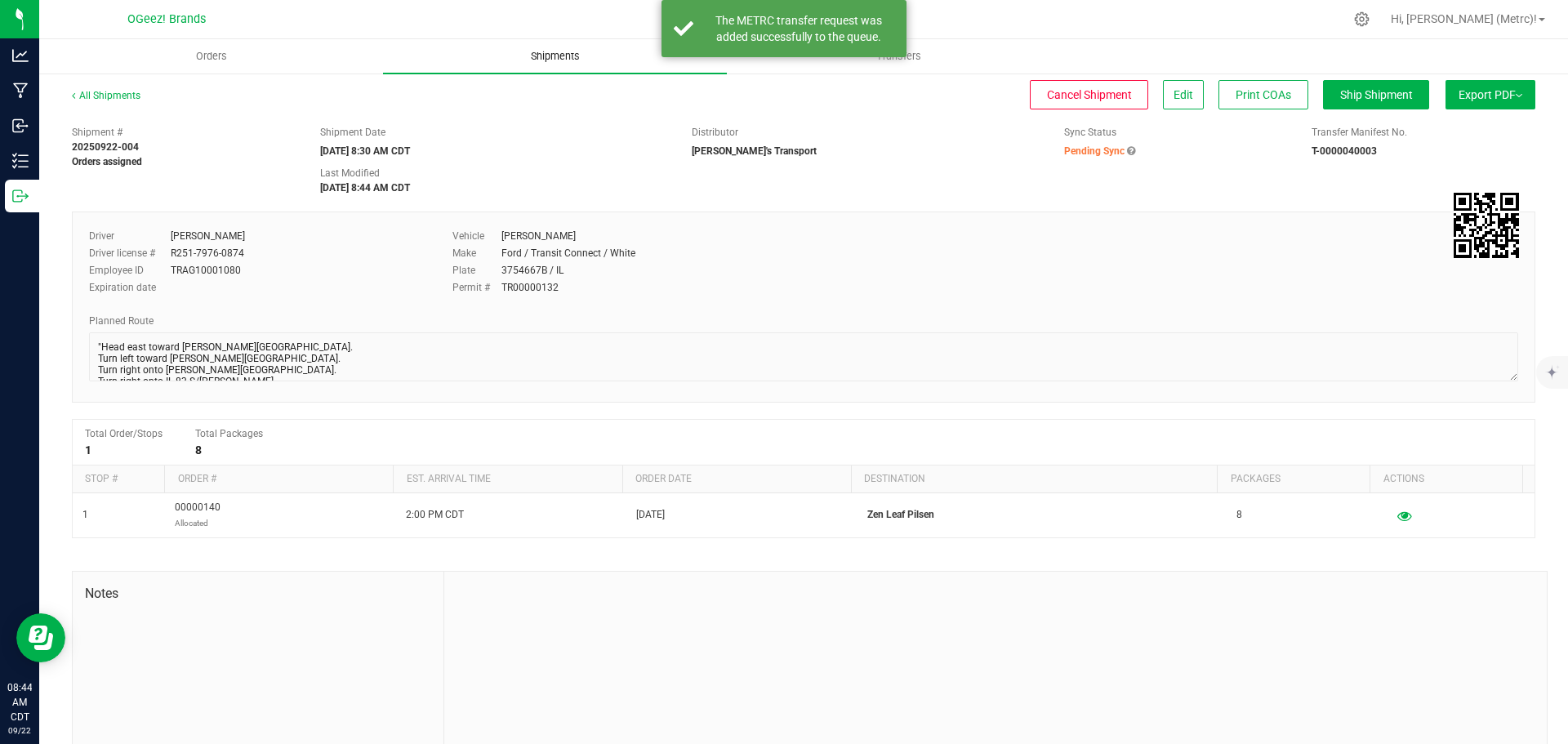
click at [560, 63] on span "Shipments" at bounding box center [555, 56] width 93 height 15
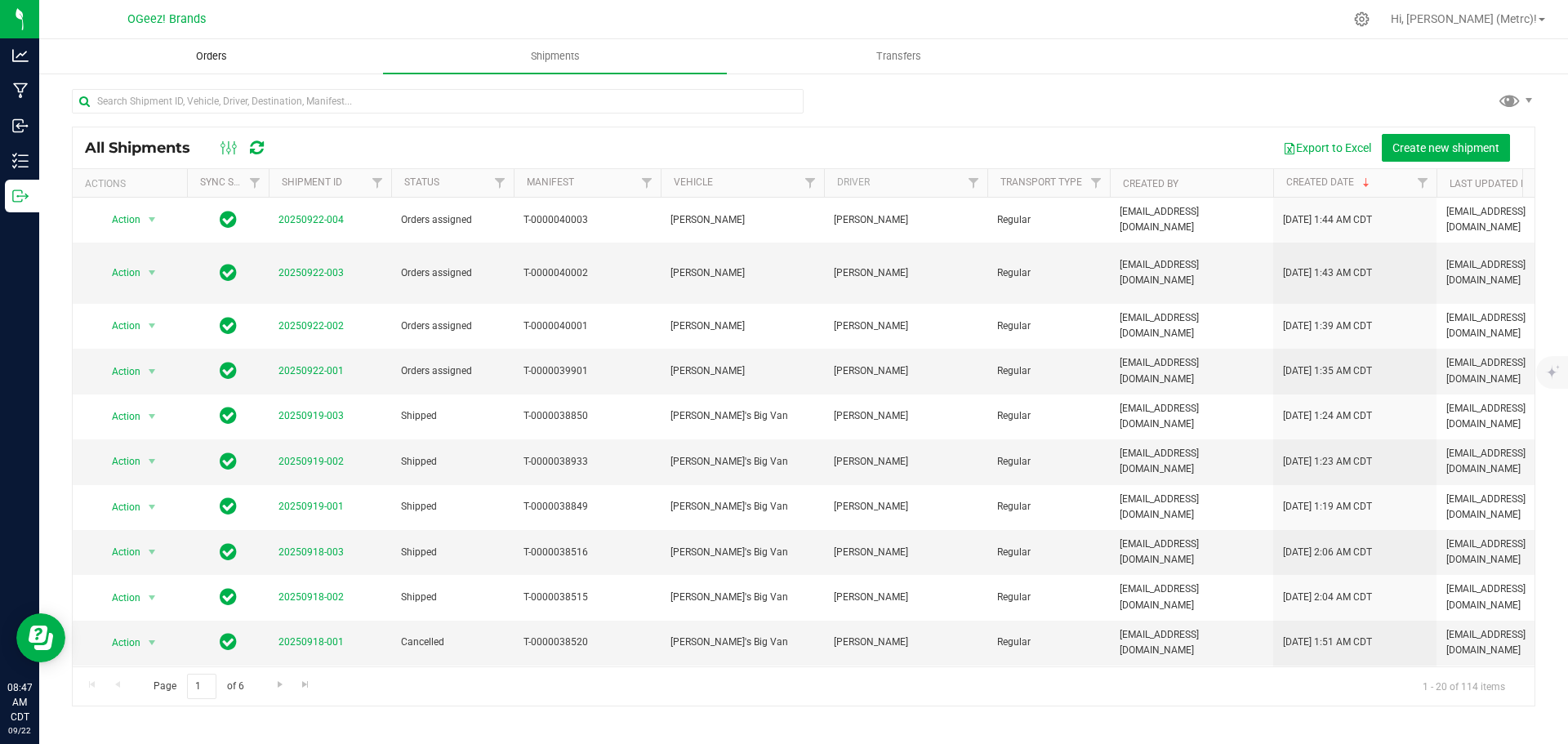
click at [195, 52] on span "Orders" at bounding box center [212, 56] width 75 height 15
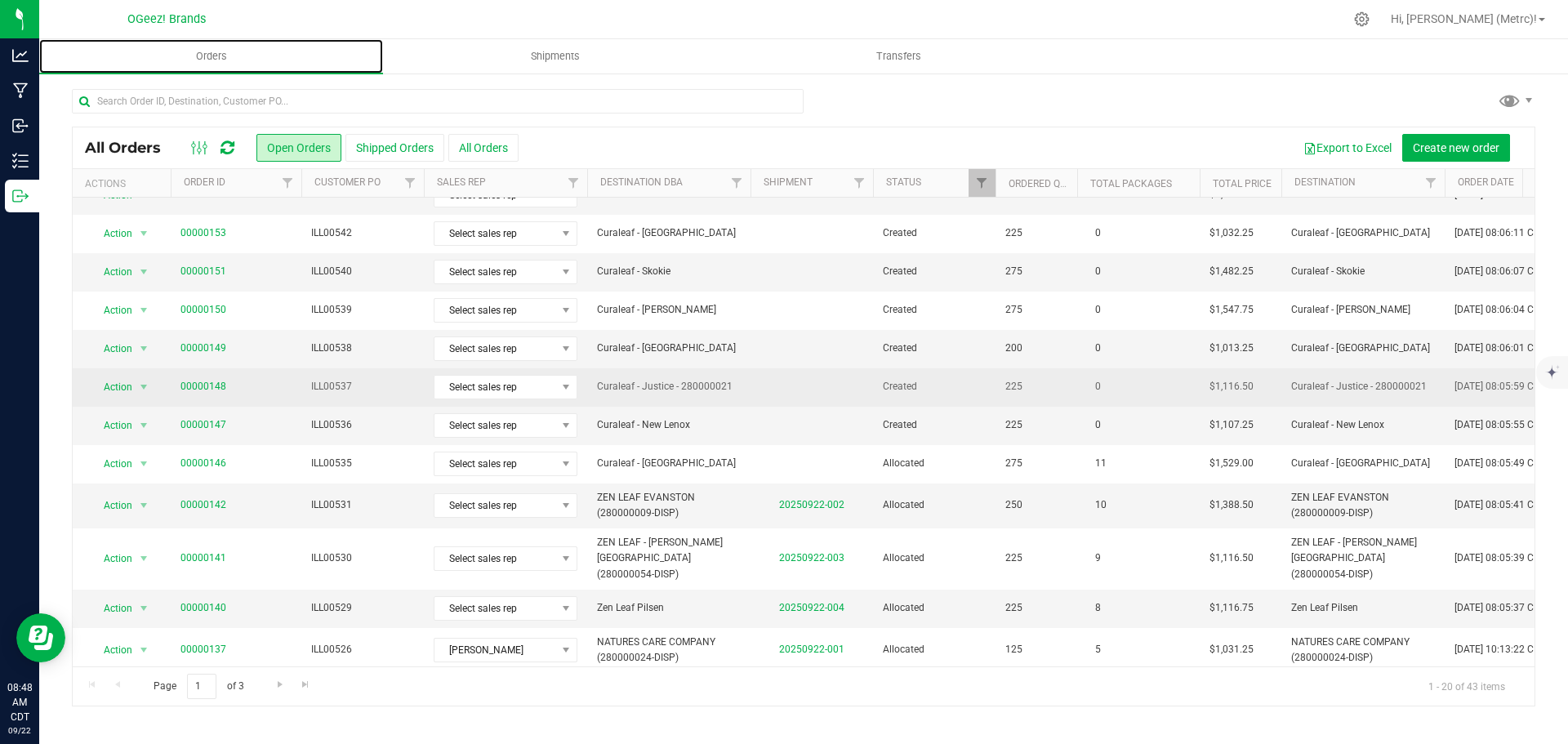
scroll to position [163, 0]
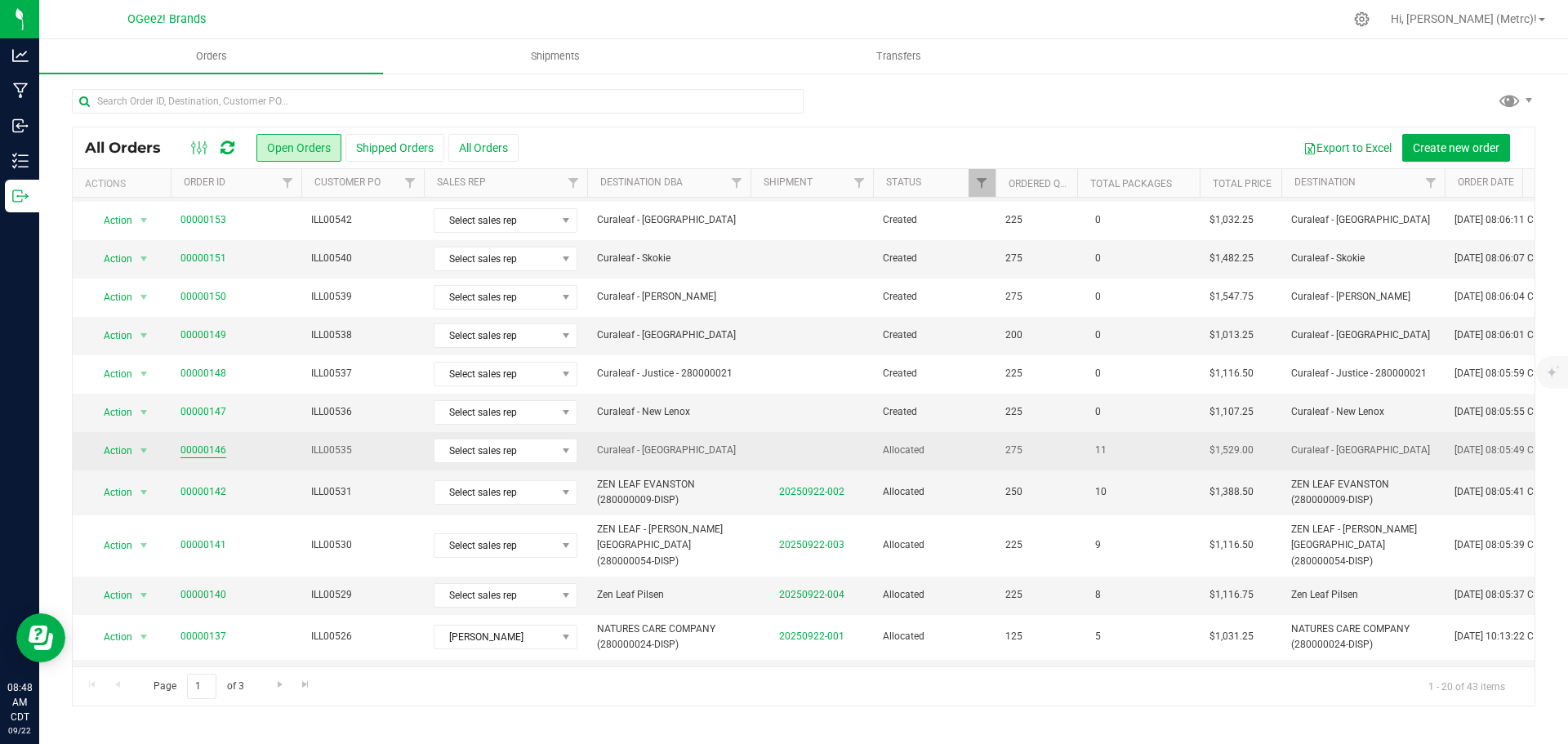
click at [213, 443] on link "00000146" at bounding box center [203, 451] width 46 height 16
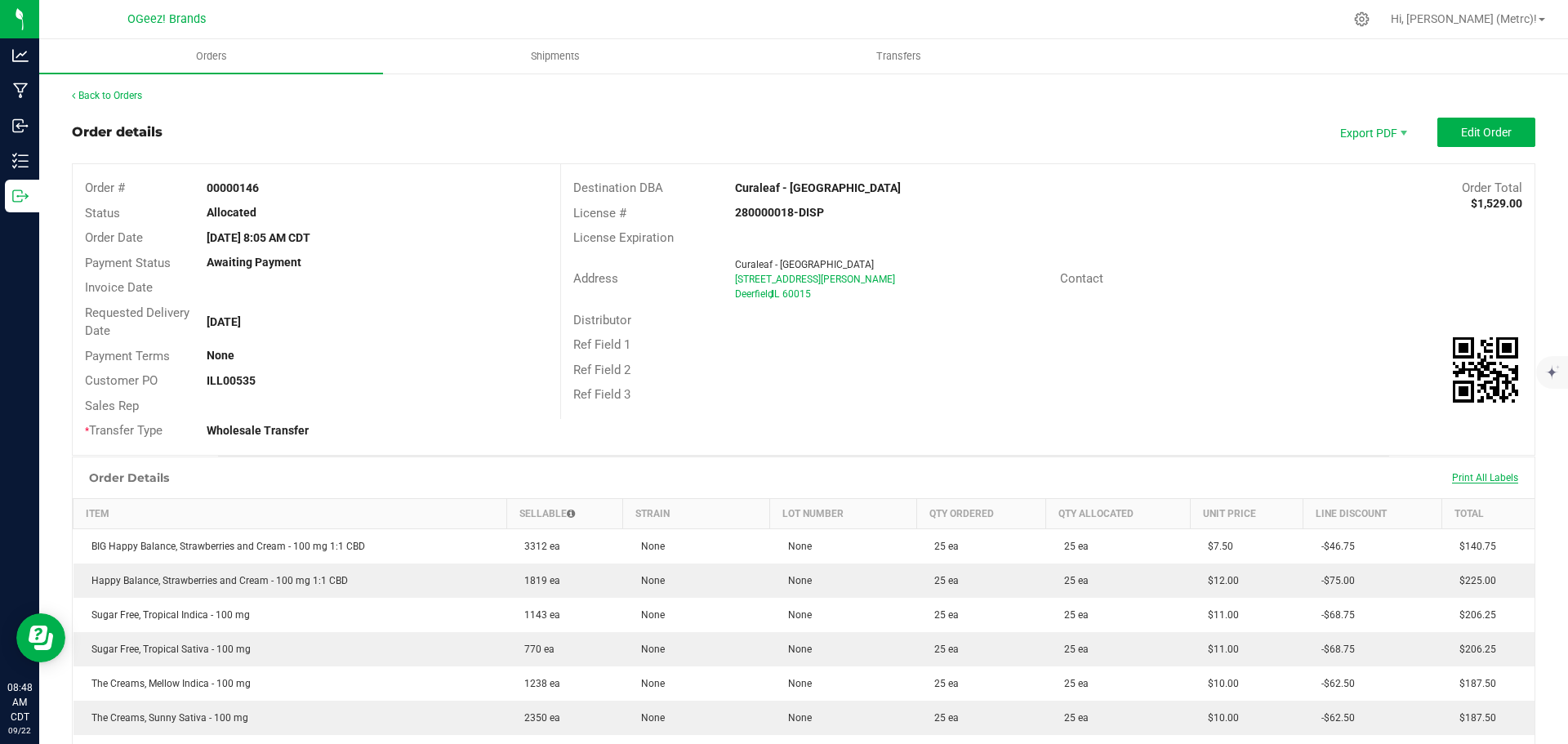
click at [1455, 481] on span "Print All Labels" at bounding box center [1485, 478] width 66 height 12
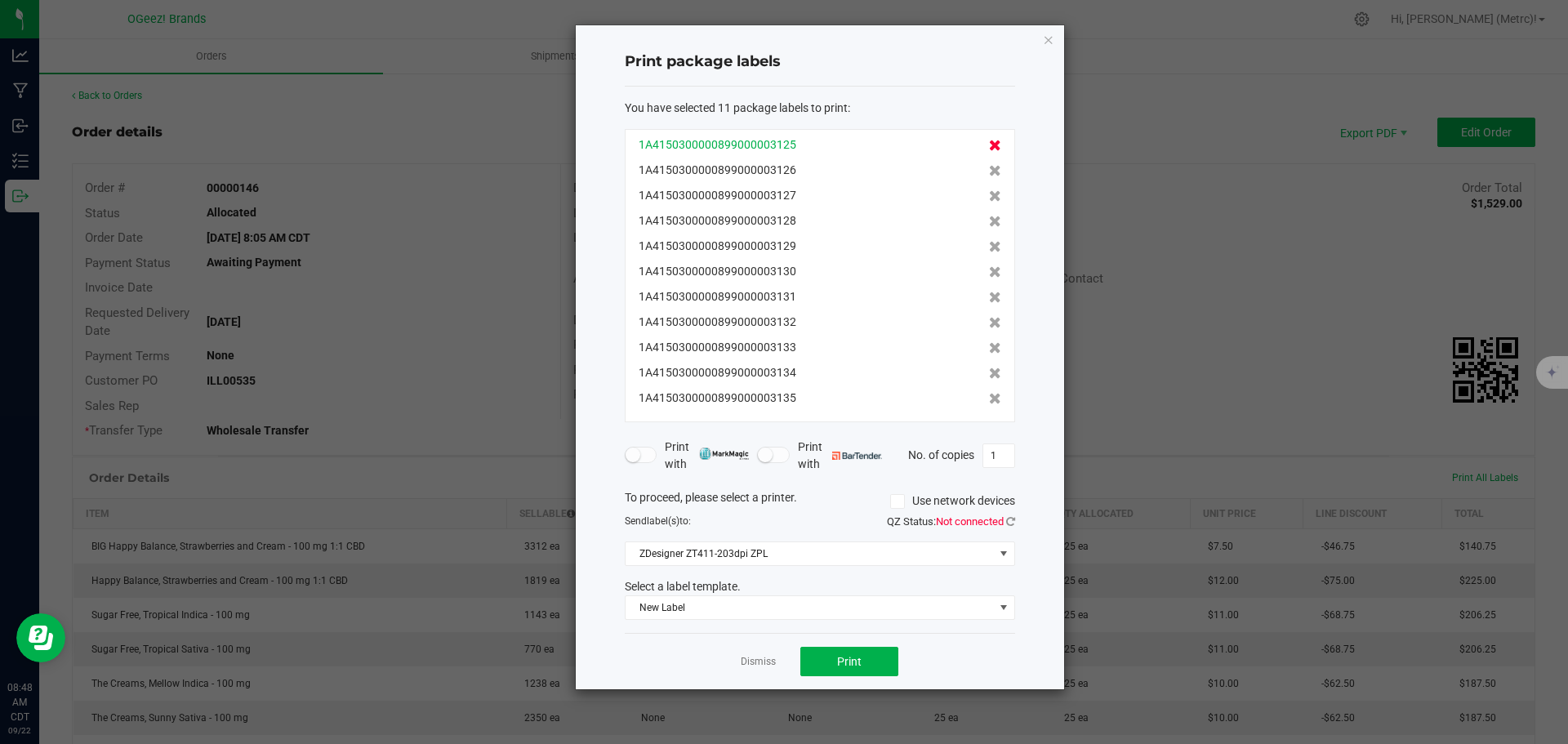
click at [989, 145] on icon at bounding box center [995, 145] width 12 height 12
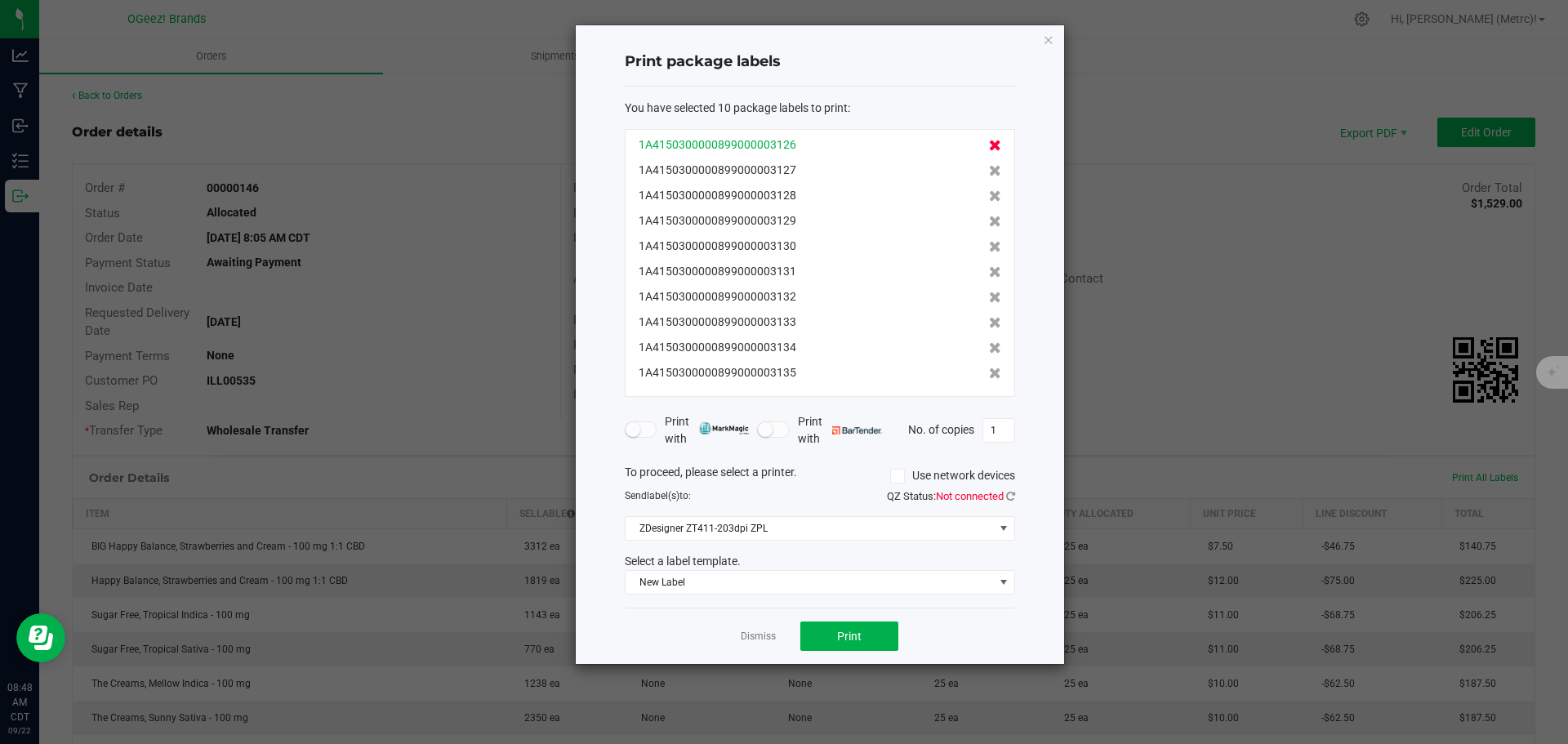
click at [989, 145] on icon at bounding box center [995, 145] width 12 height 12
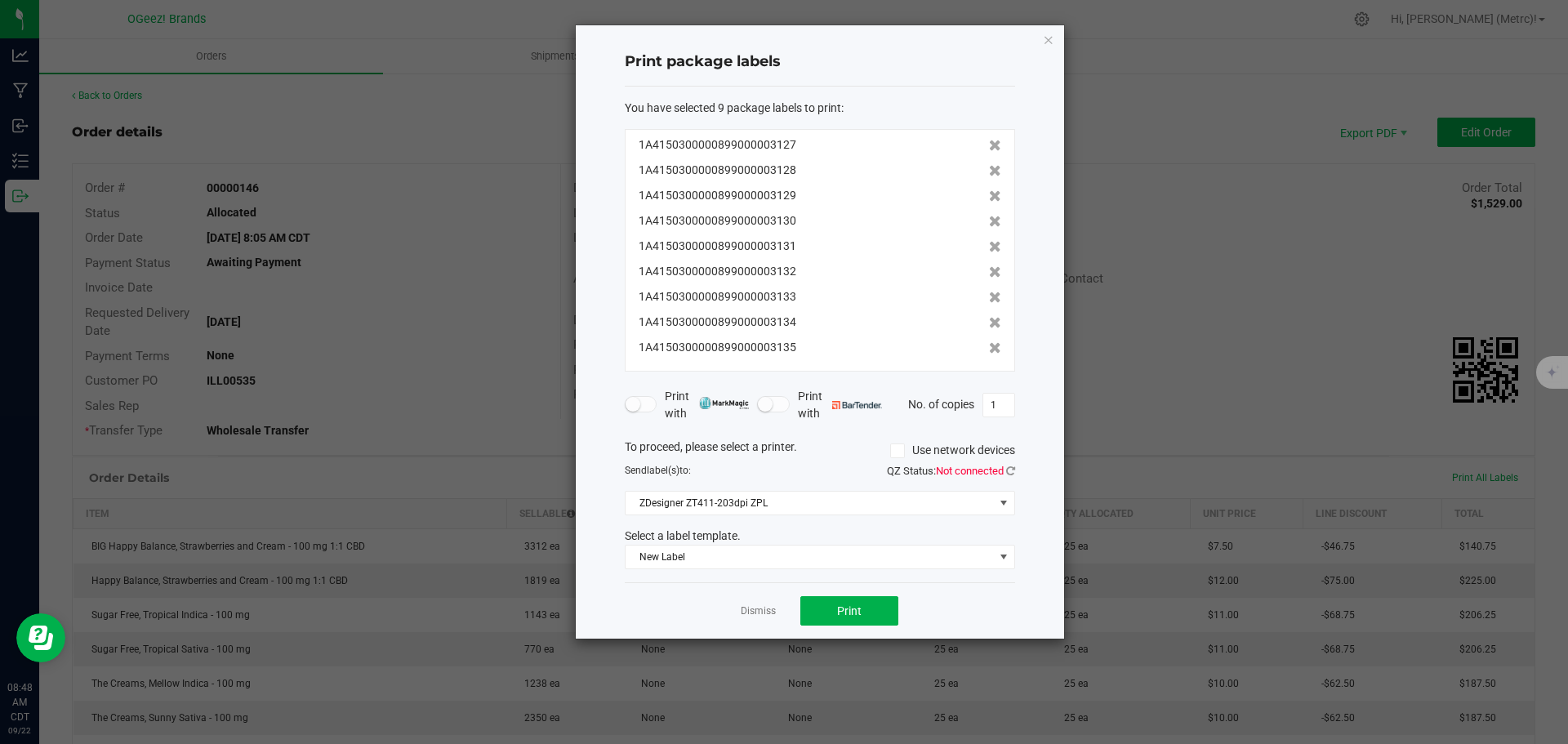
click at [989, 145] on icon at bounding box center [995, 145] width 12 height 12
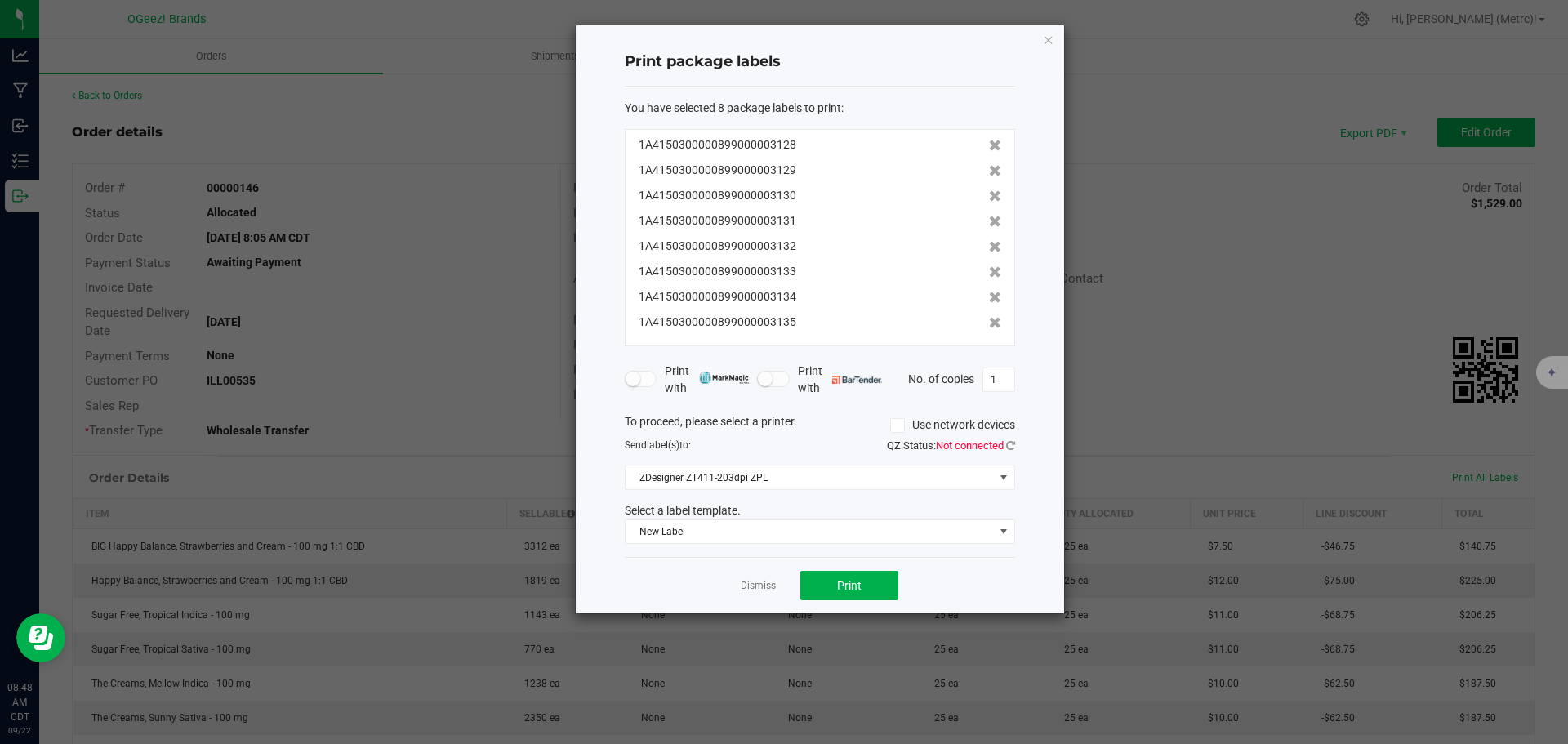
click at [989, 145] on icon at bounding box center [995, 145] width 12 height 12
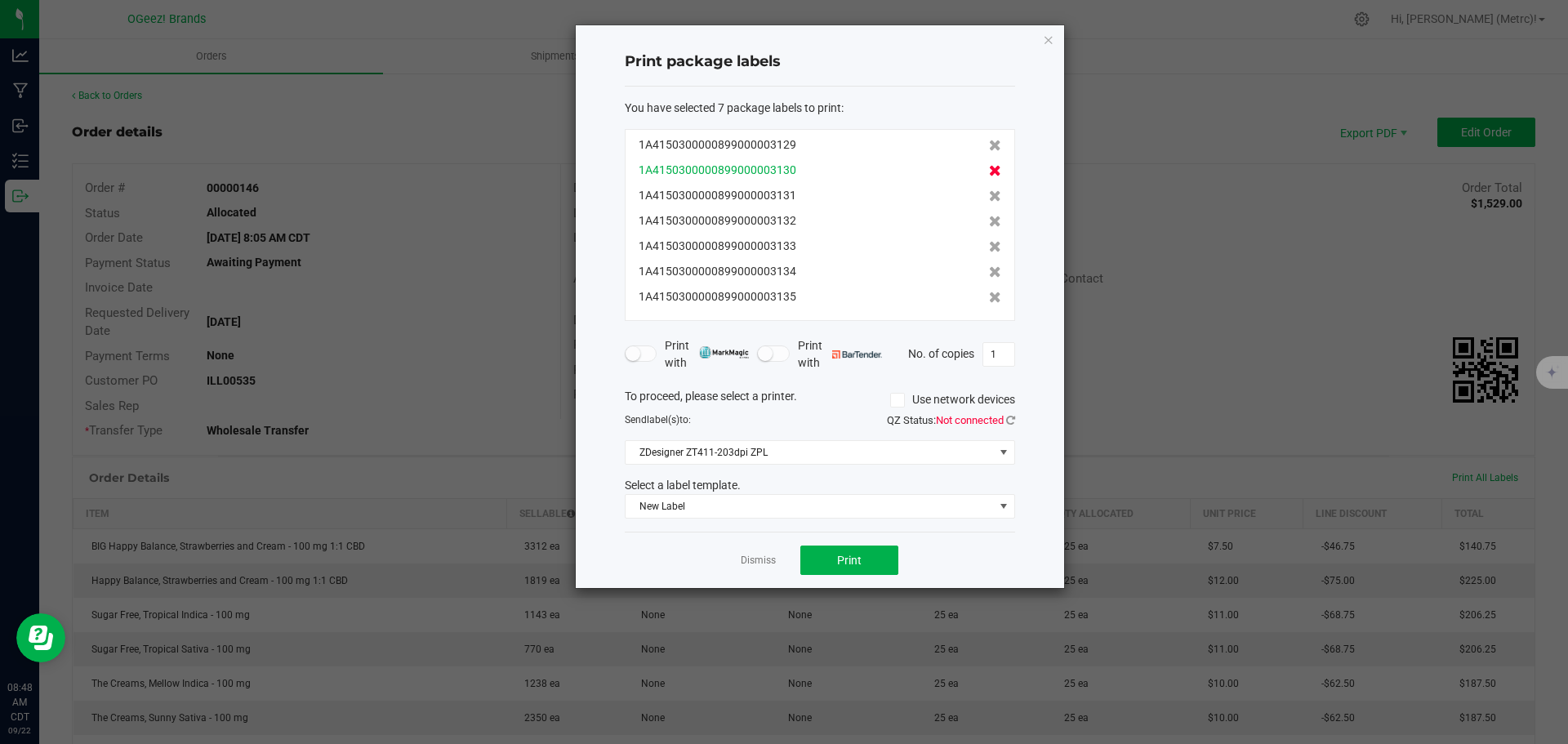
click at [989, 148] on icon at bounding box center [995, 145] width 12 height 12
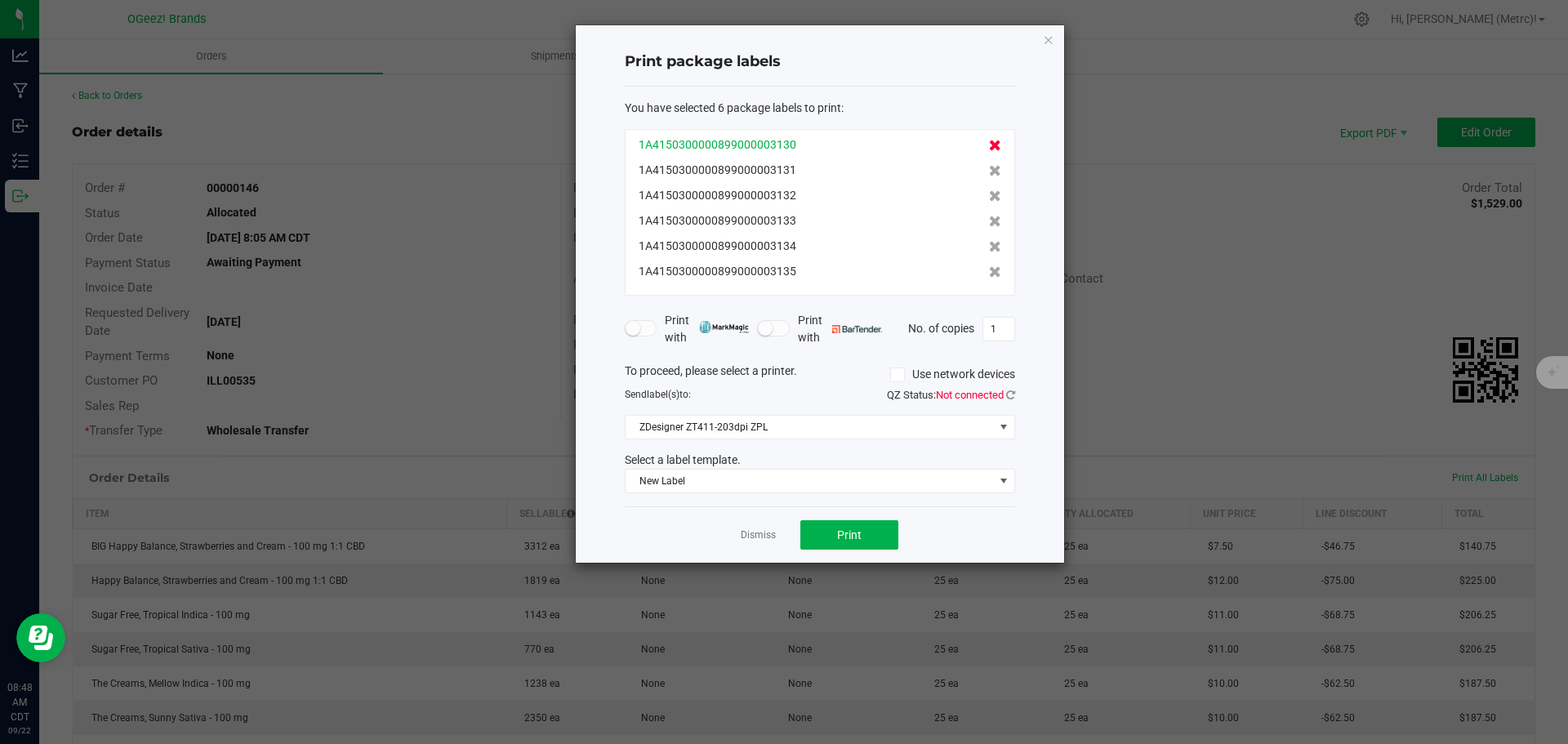
click at [989, 148] on icon at bounding box center [995, 145] width 12 height 12
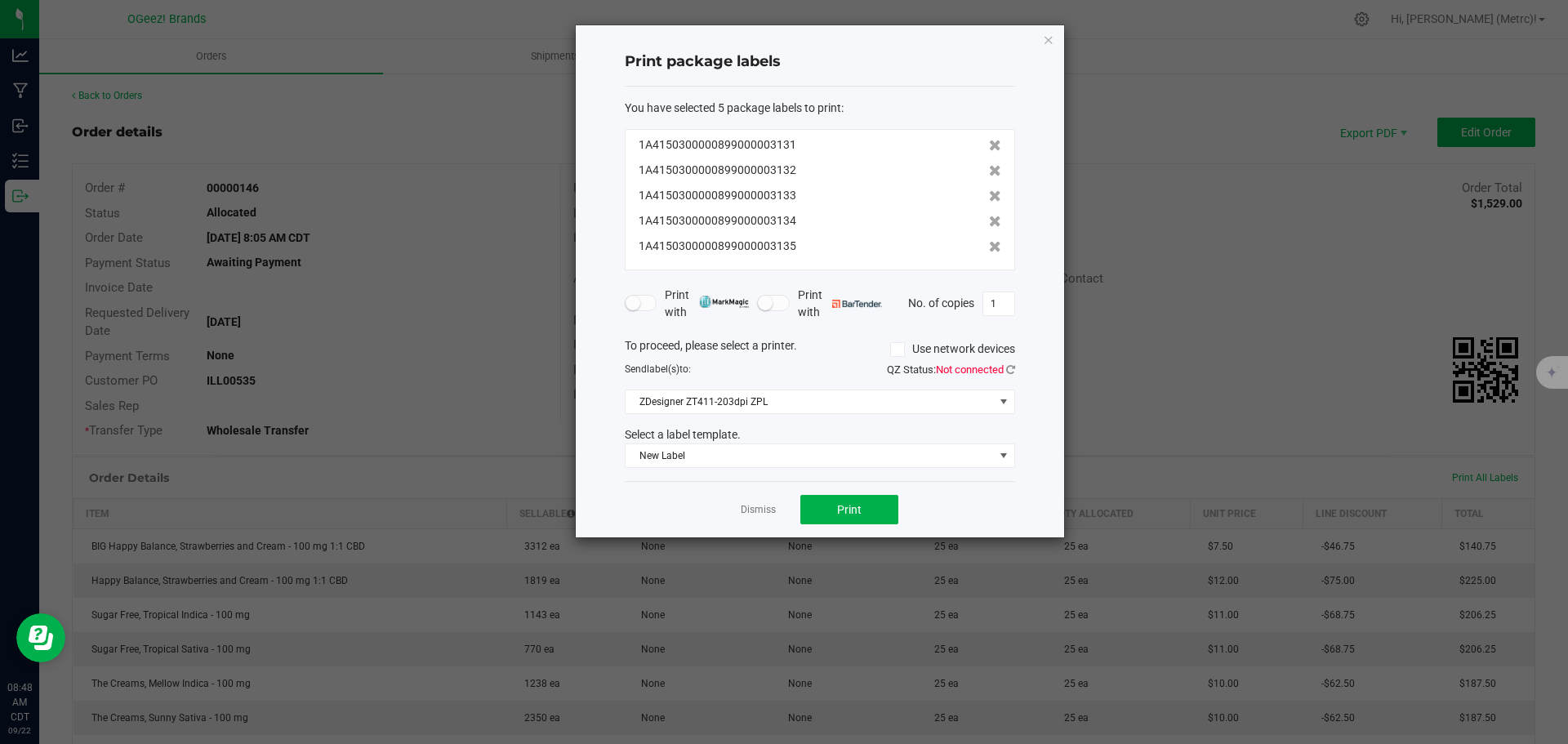
click at [989, 148] on icon at bounding box center [995, 145] width 12 height 12
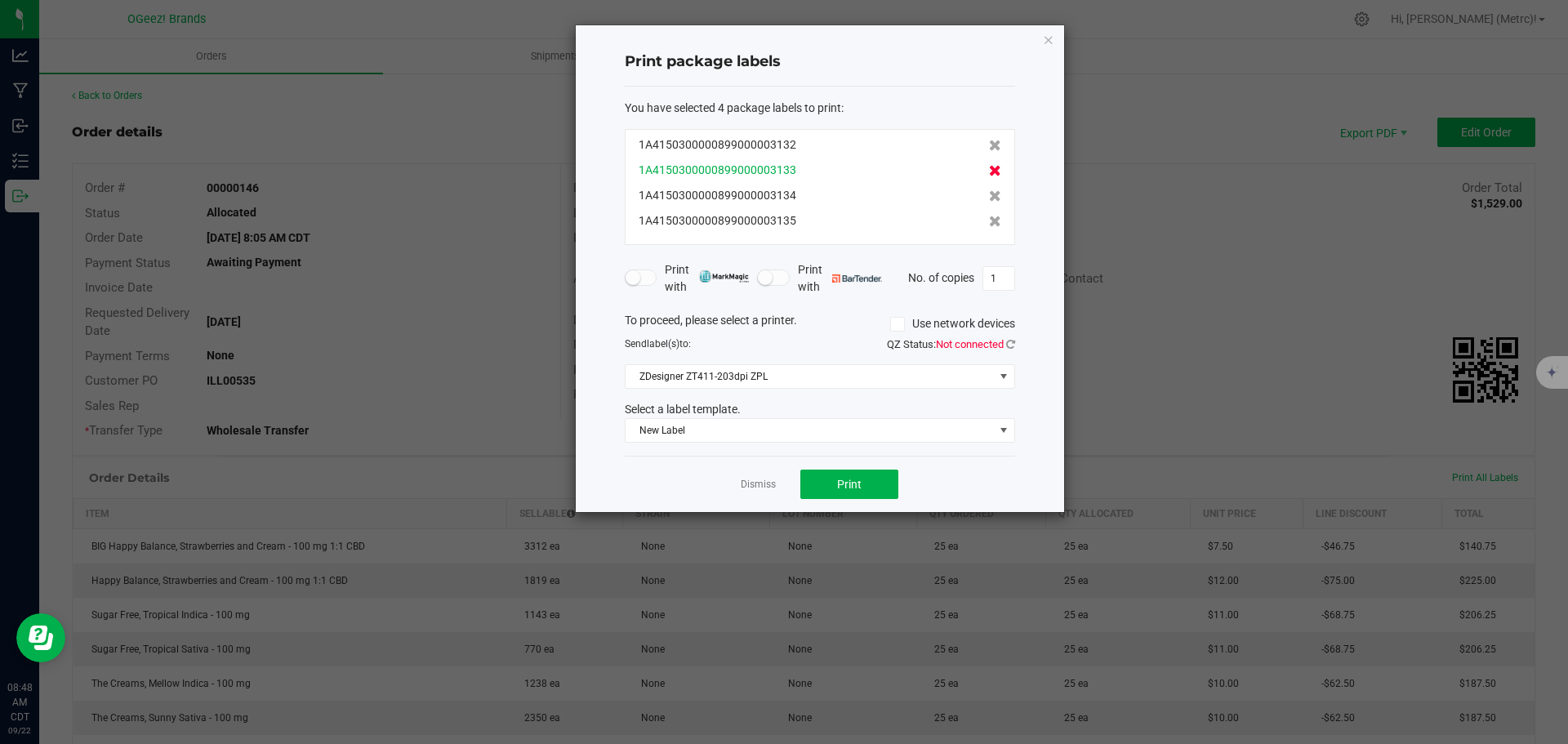
click at [989, 176] on icon at bounding box center [995, 171] width 12 height 12
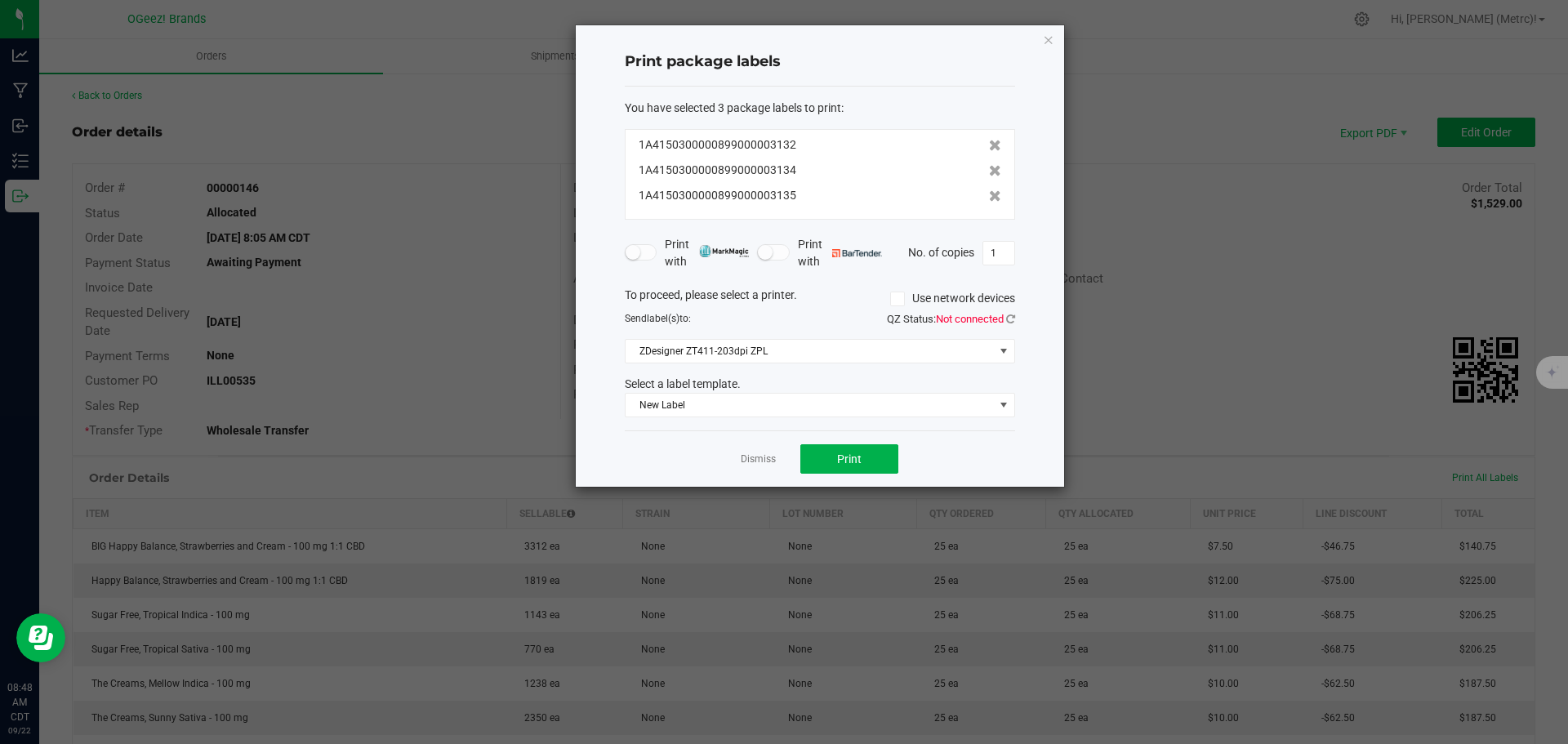
click at [989, 176] on icon at bounding box center [995, 171] width 12 height 12
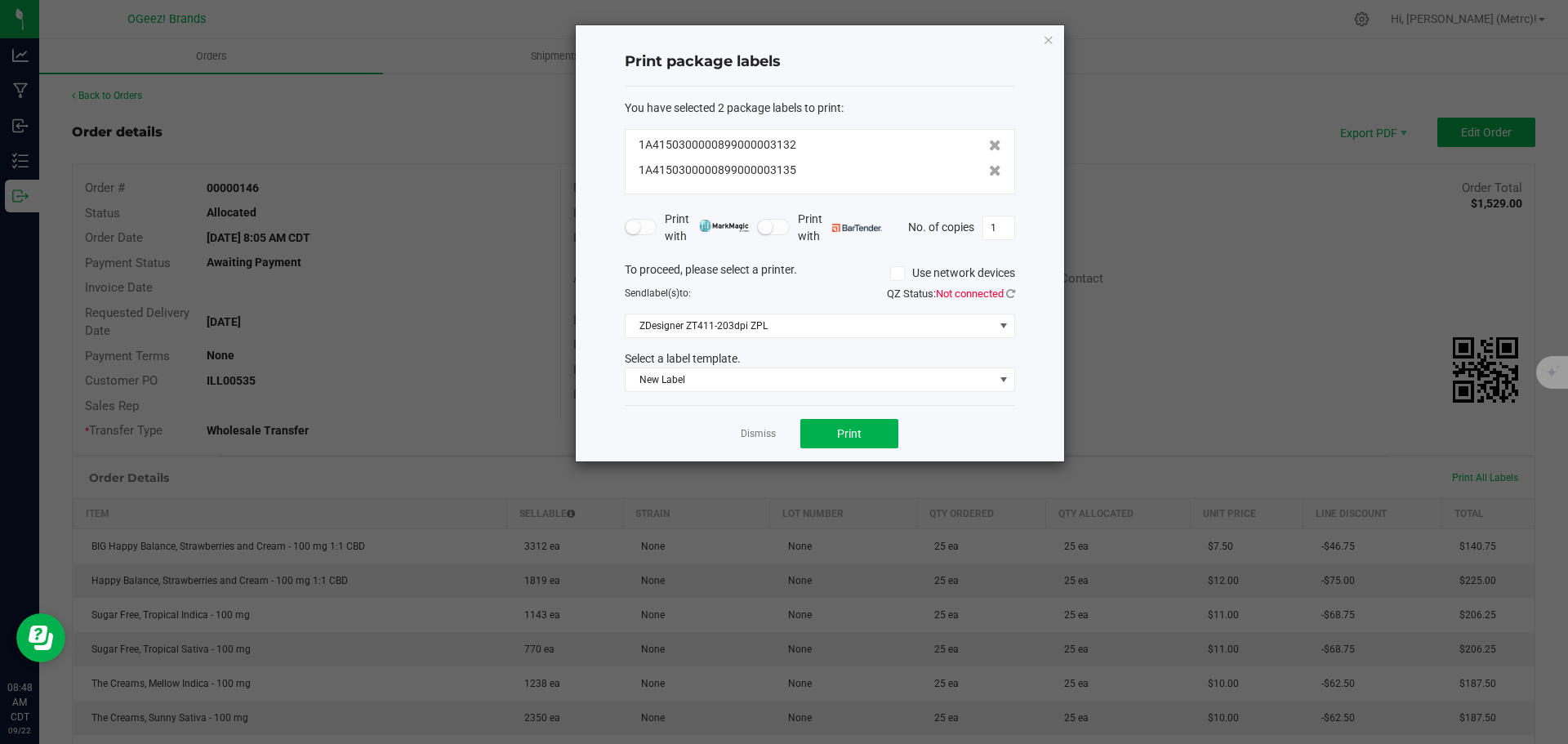
click at [989, 176] on icon at bounding box center [995, 171] width 12 height 12
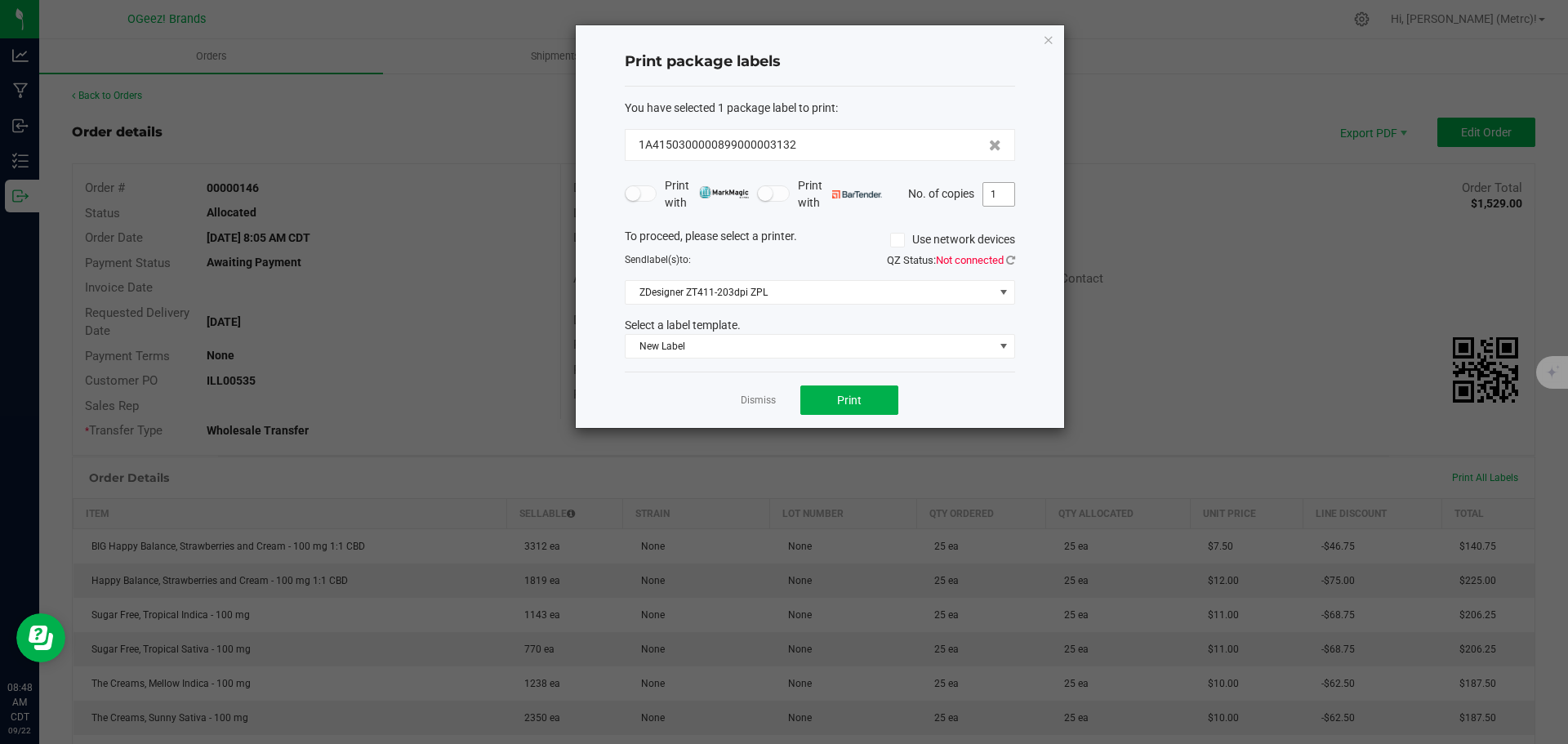
click at [1009, 194] on input "1" at bounding box center [998, 194] width 31 height 23
type input "20"
click at [854, 402] on span "Print" at bounding box center [849, 400] width 25 height 13
click at [1047, 41] on icon "button" at bounding box center [1049, 40] width 12 height 20
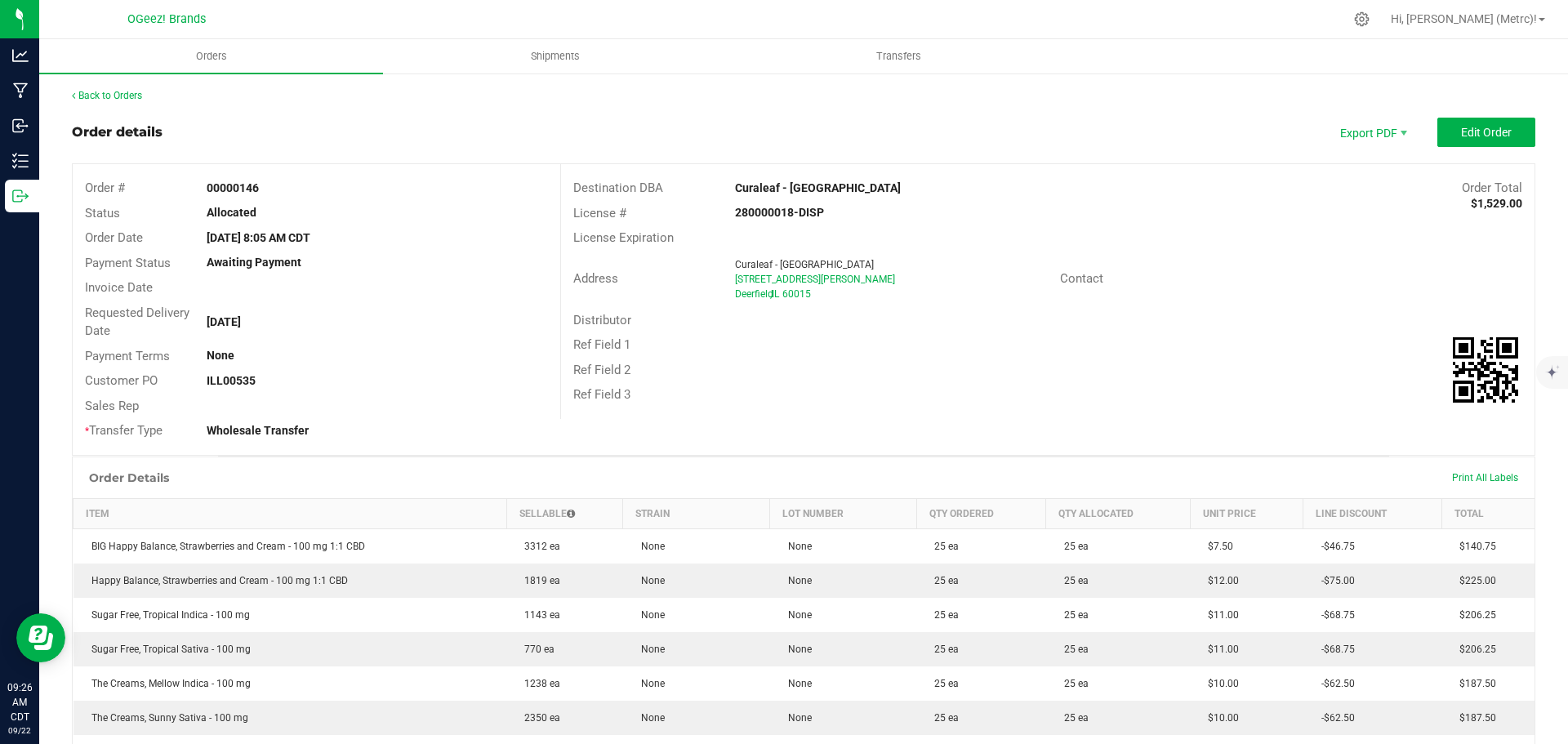
click at [1410, 308] on div "Distributor" at bounding box center [1048, 321] width 973 height 26
click at [132, 97] on link "Back to Orders" at bounding box center [107, 96] width 70 height 12
